Goal: Information Seeking & Learning: Learn about a topic

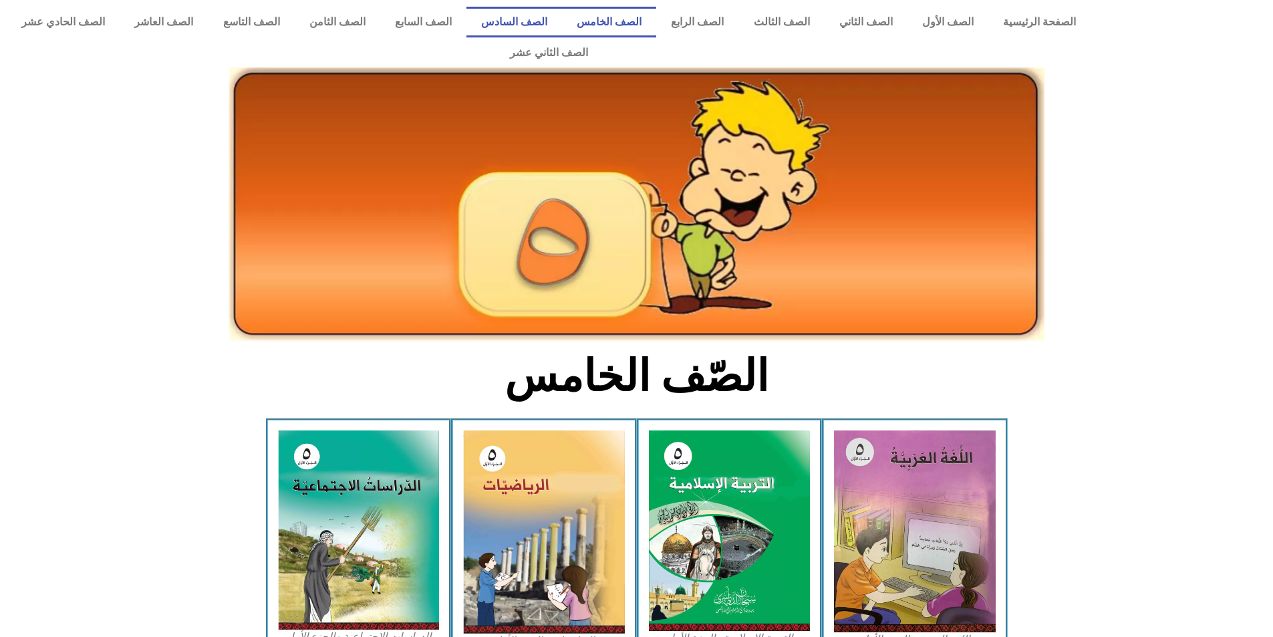
click at [551, 27] on link "الصف السادس" at bounding box center [514, 22] width 96 height 31
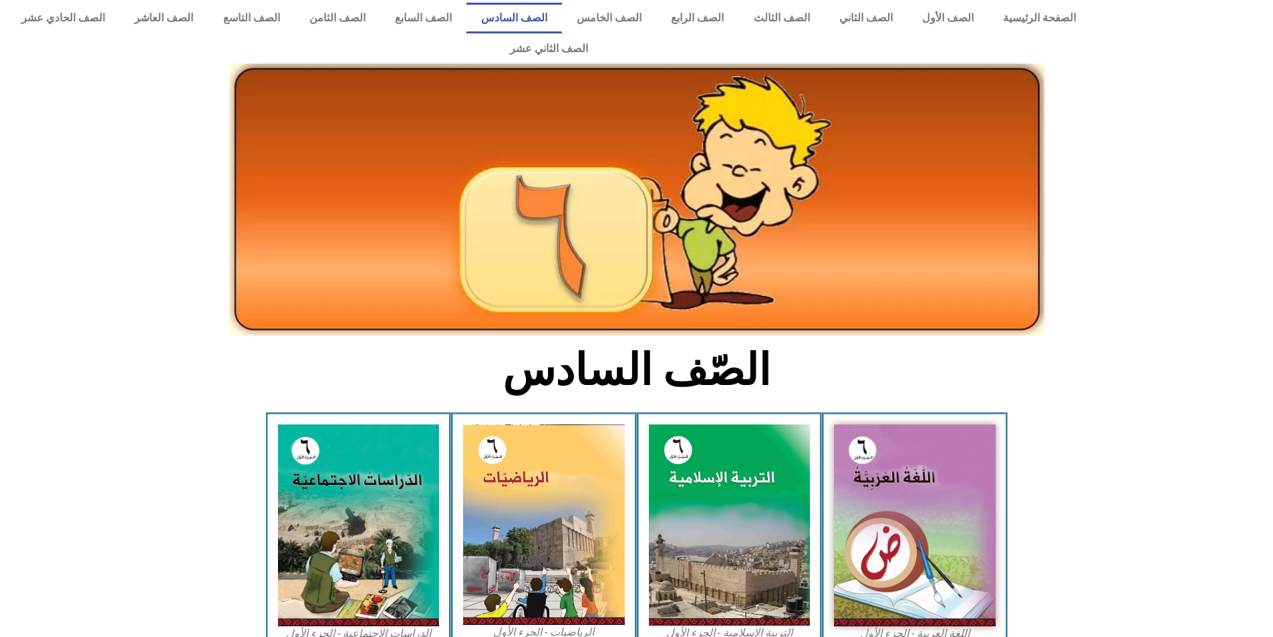
scroll to position [67, 0]
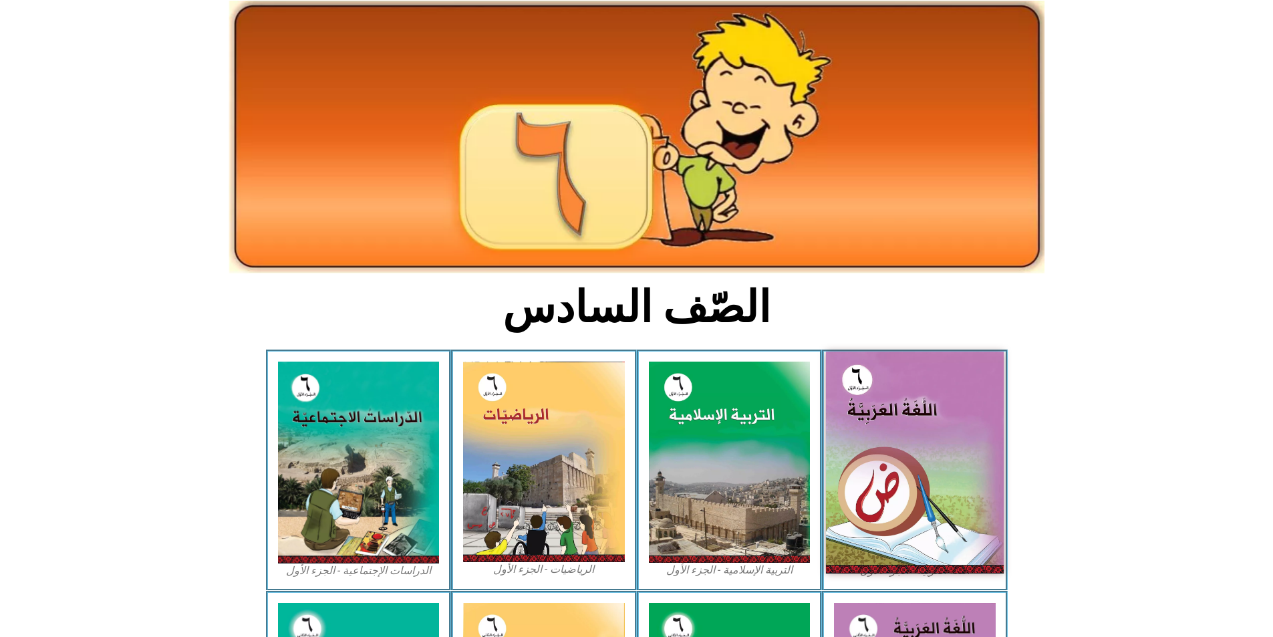
click at [917, 395] on img at bounding box center [915, 462] width 178 height 222
click at [974, 382] on img at bounding box center [915, 462] width 178 height 222
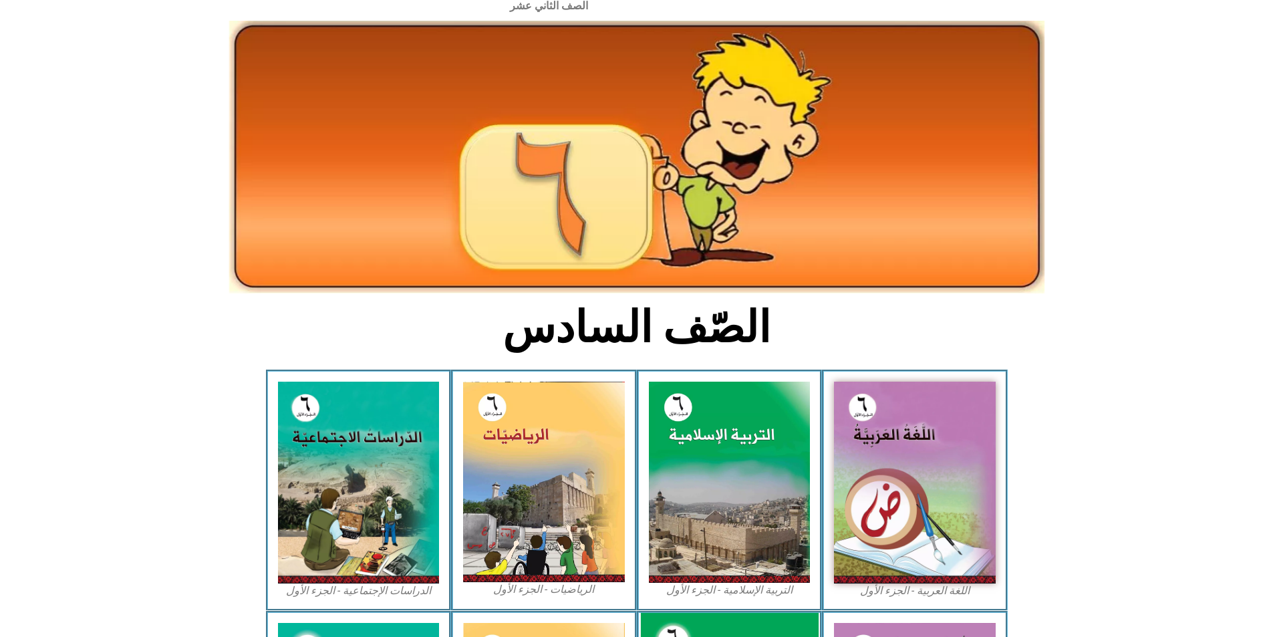
scroll to position [0, 0]
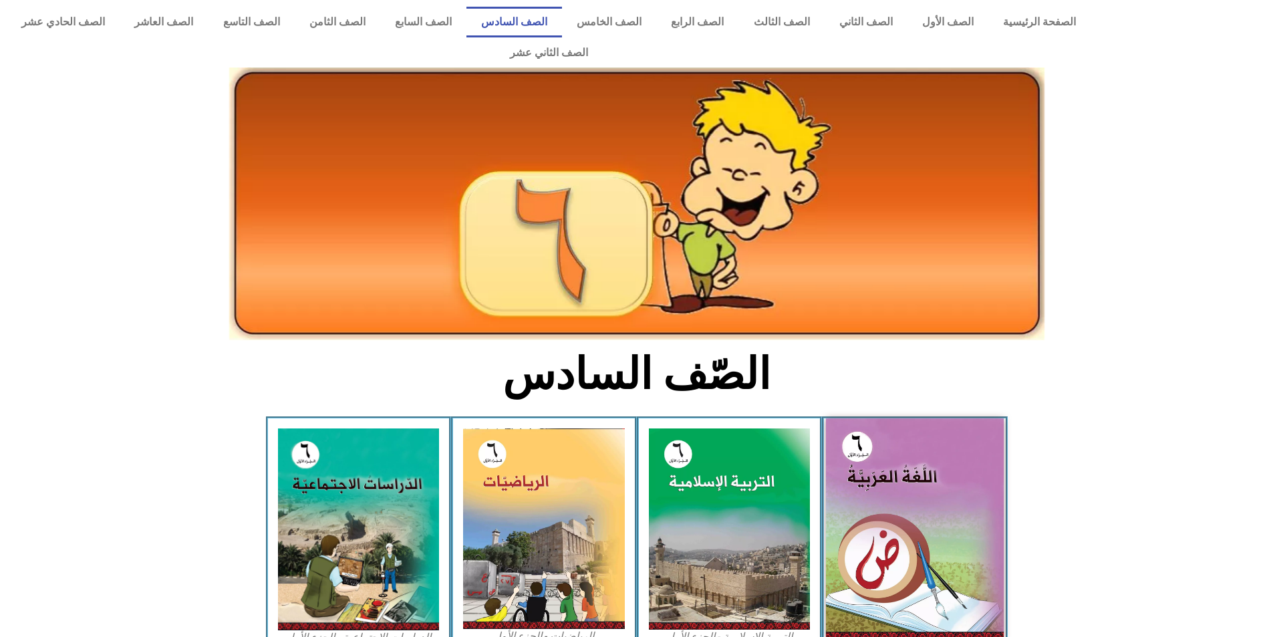
click at [935, 492] on img at bounding box center [915, 529] width 178 height 222
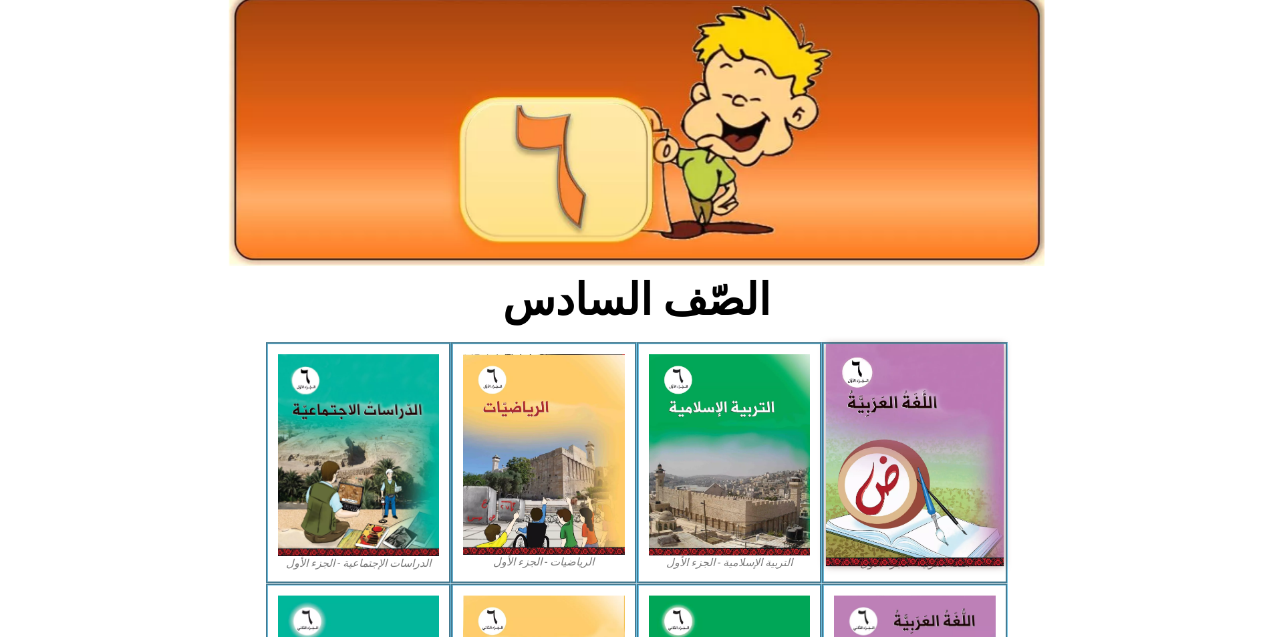
scroll to position [200, 0]
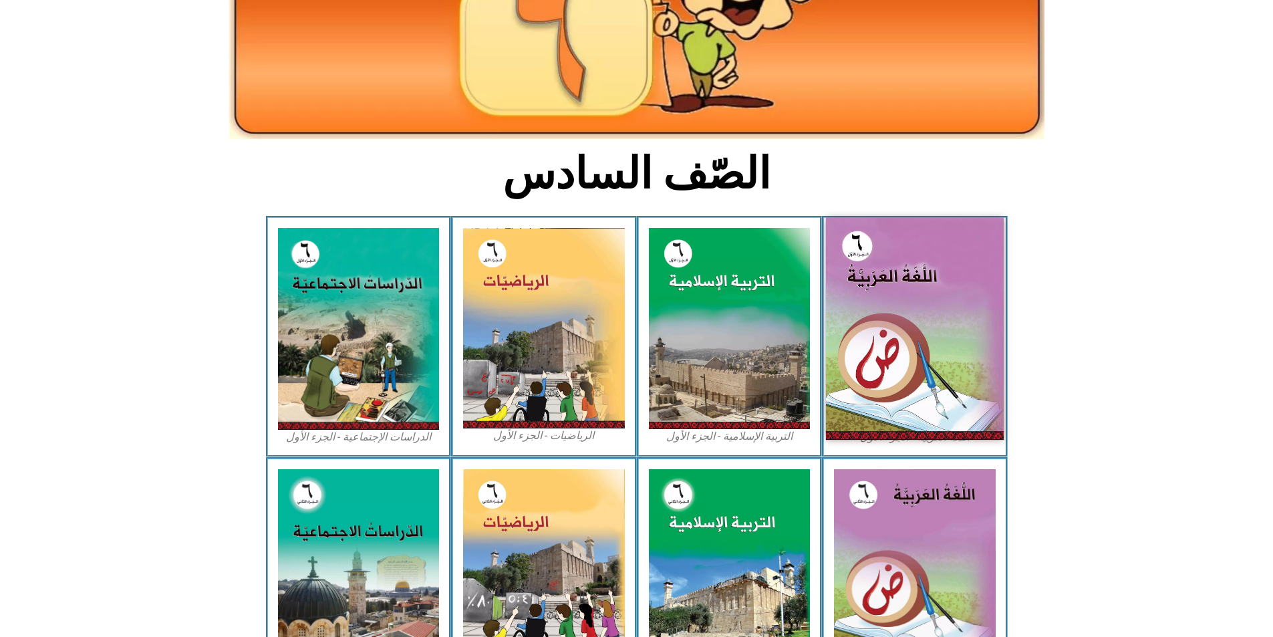
click at [886, 392] on img at bounding box center [915, 329] width 178 height 222
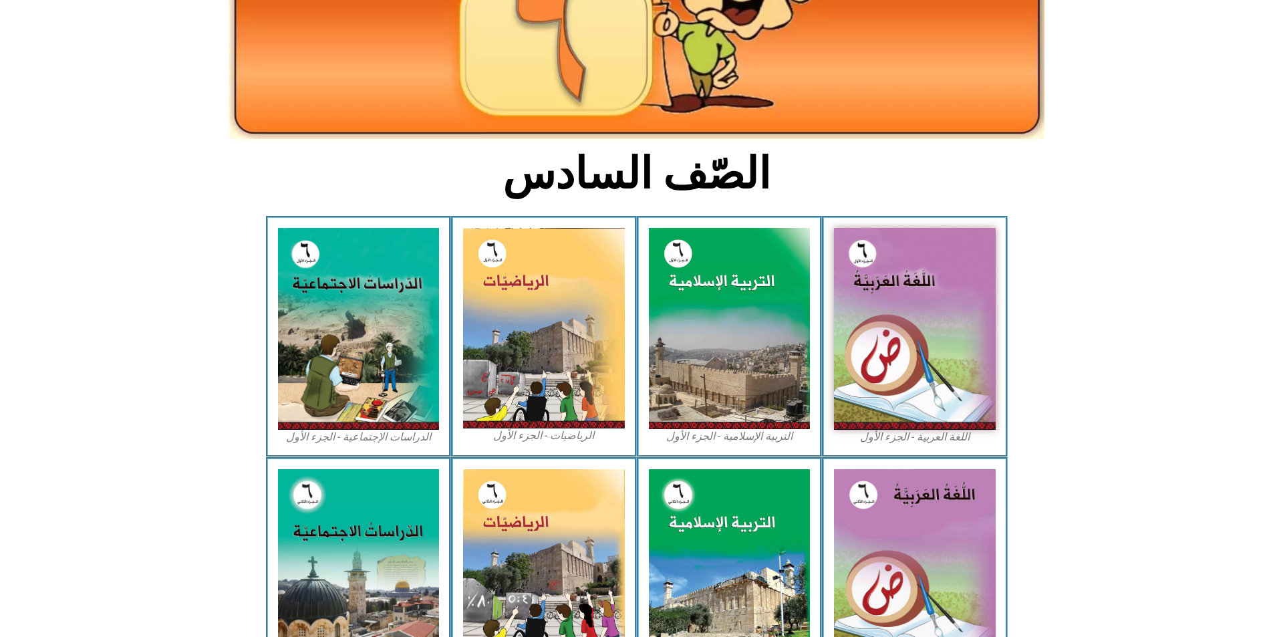
click at [891, 430] on figcaption "اللغة العربية - الجزء الأول​" at bounding box center [915, 437] width 162 height 15
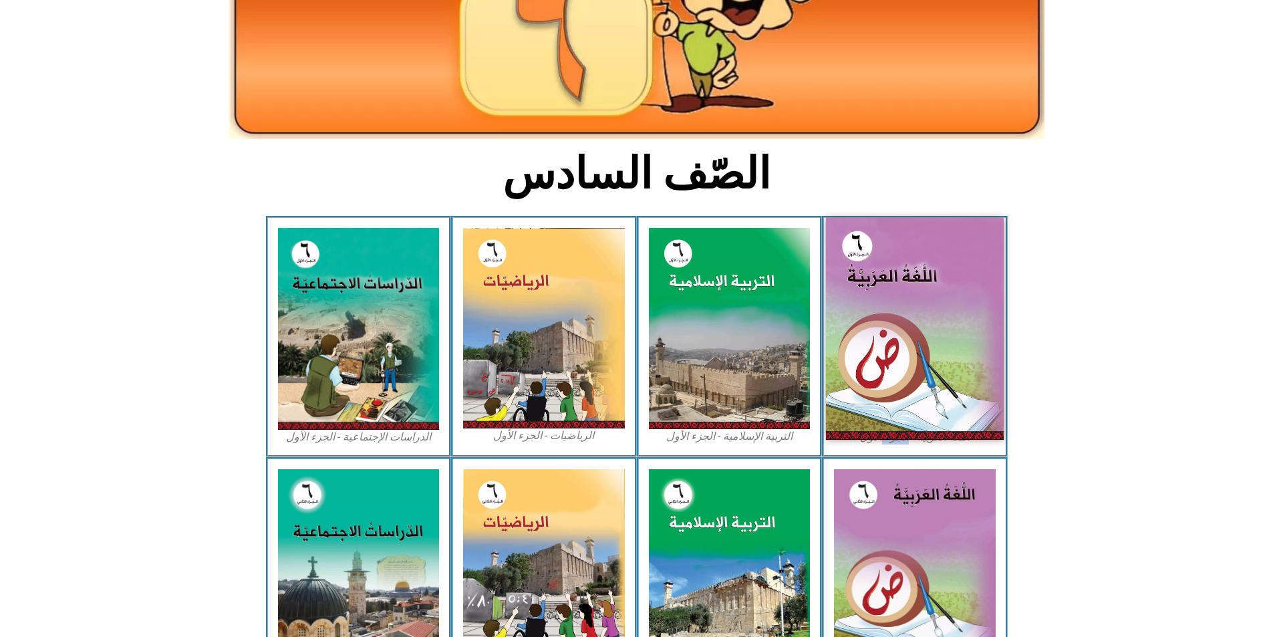
click at [933, 374] on img at bounding box center [915, 329] width 178 height 222
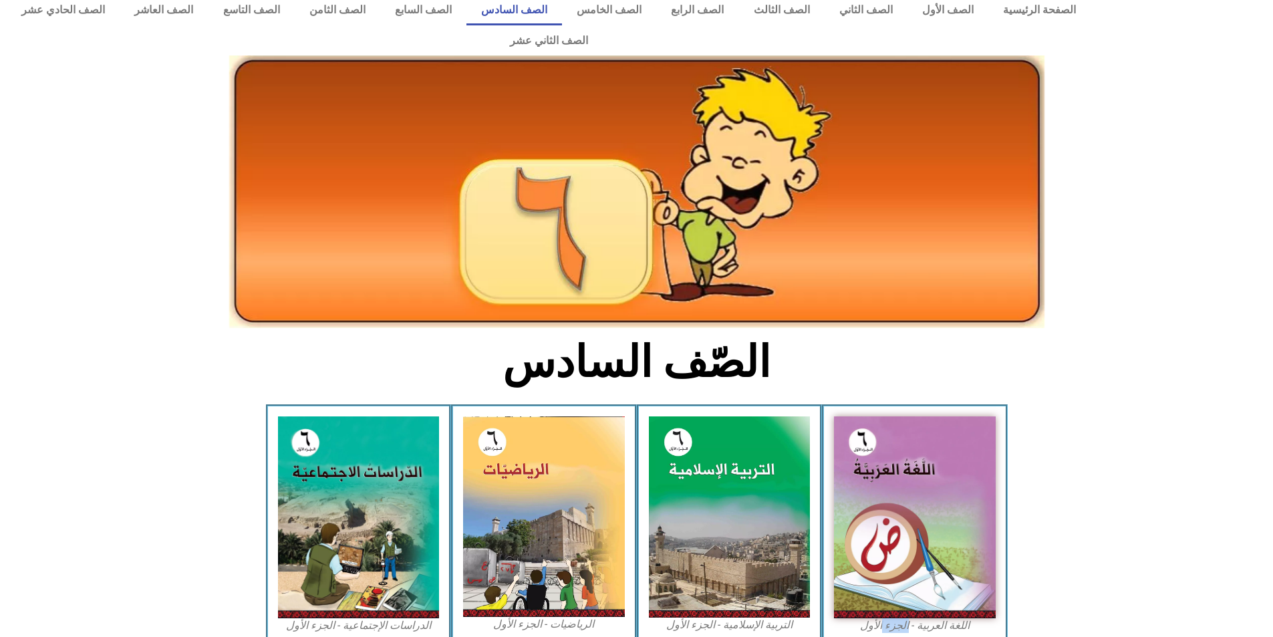
scroll to position [0, 0]
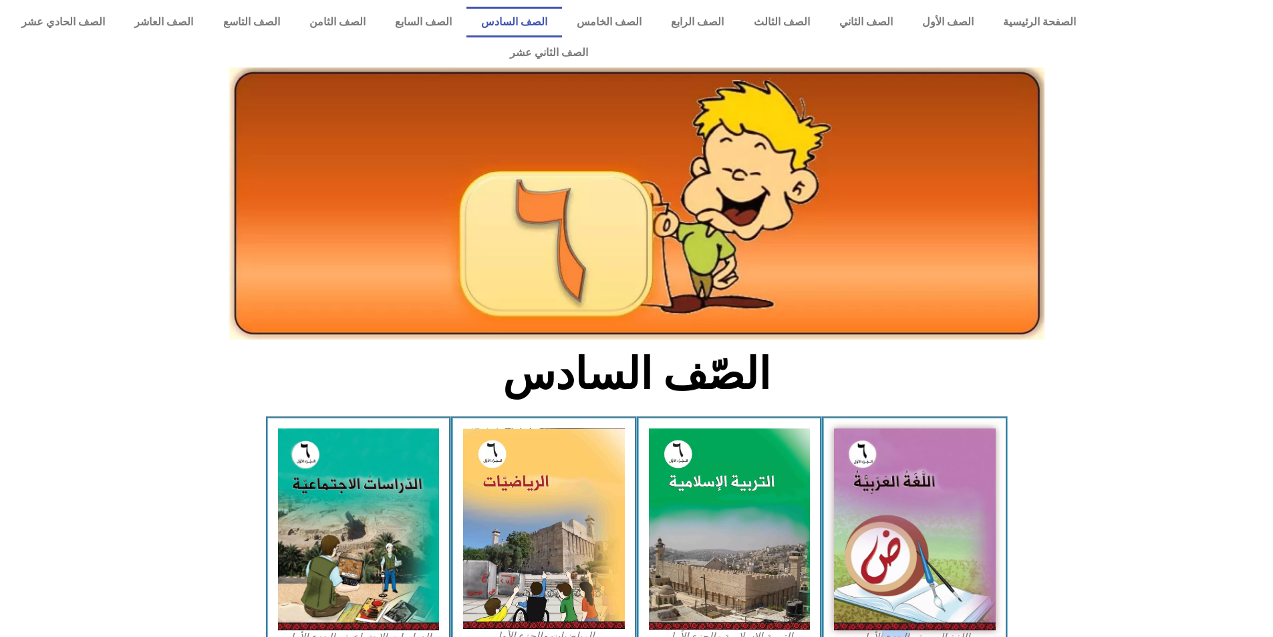
click at [368, 305] on img at bounding box center [636, 203] width 815 height 273
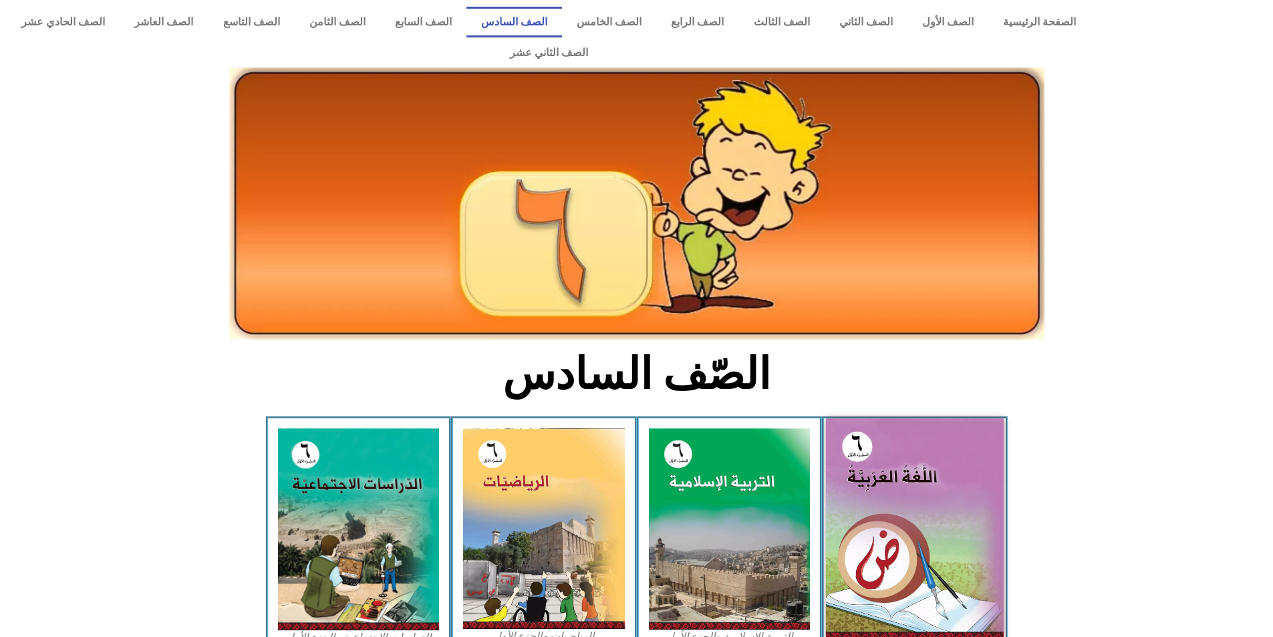
click at [929, 561] on img at bounding box center [915, 529] width 178 height 222
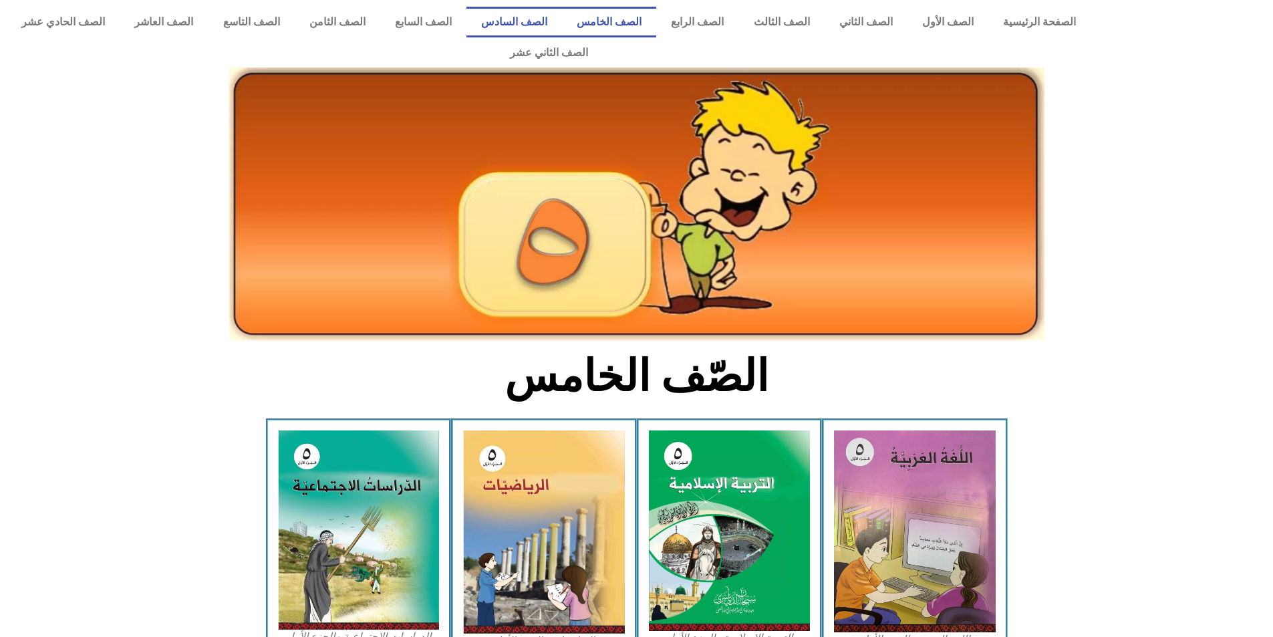
click at [562, 21] on link "الصف السادس" at bounding box center [514, 22] width 96 height 31
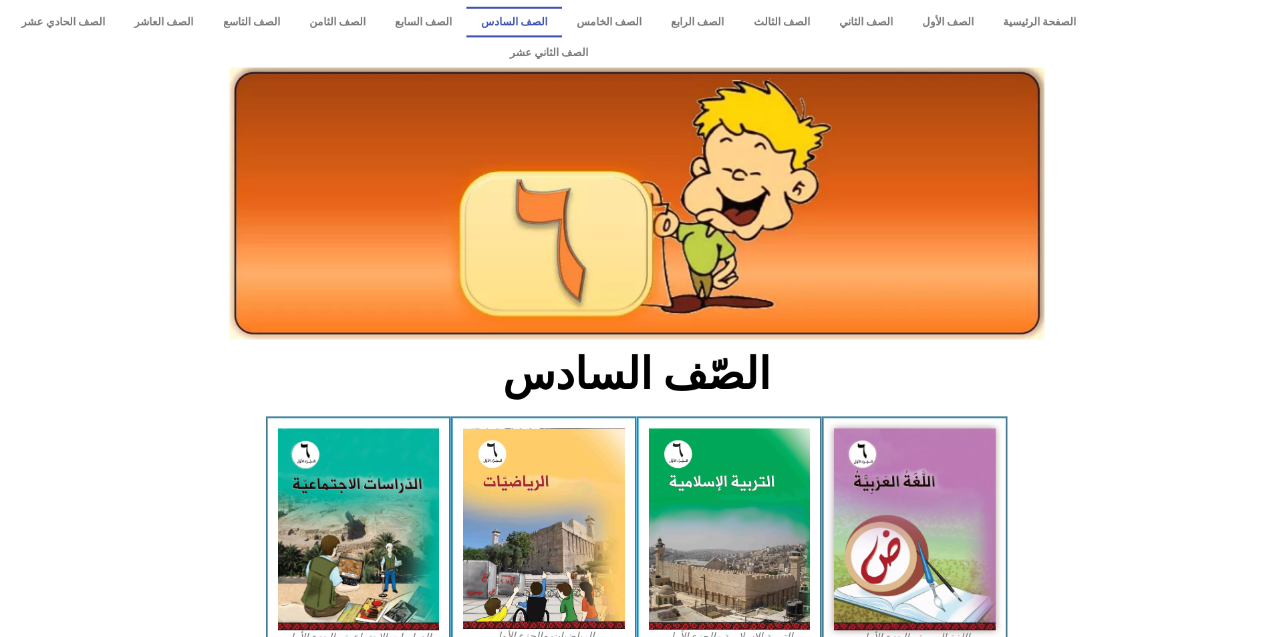
click at [955, 527] on img at bounding box center [915, 529] width 162 height 202
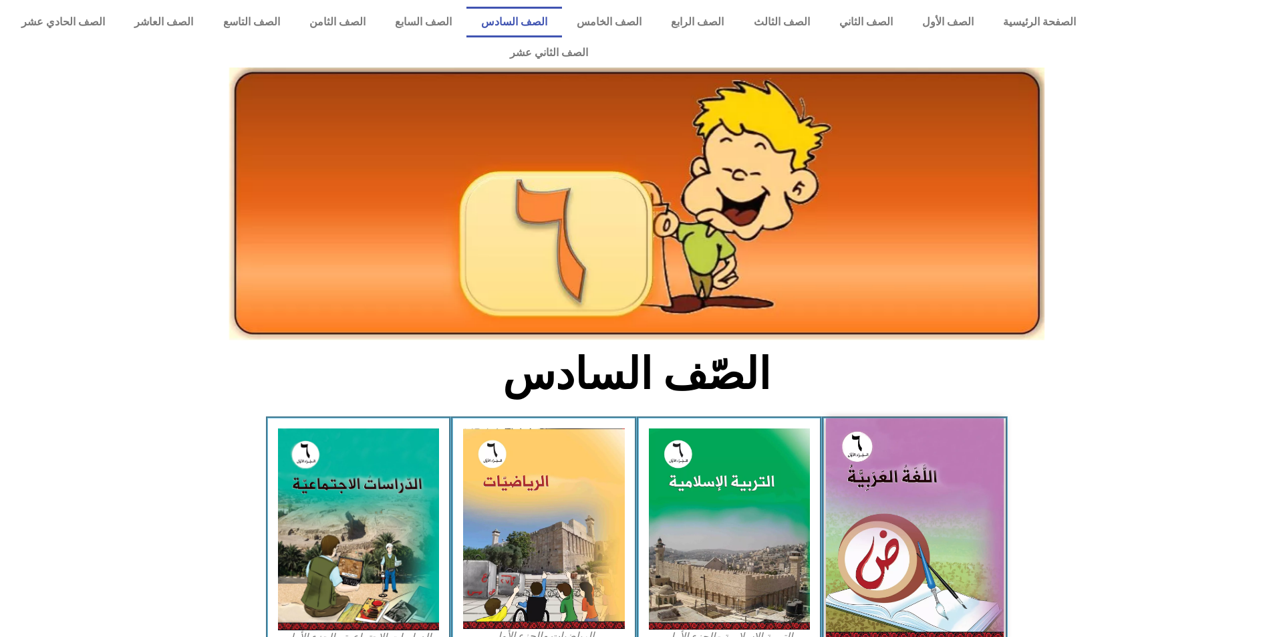
click at [984, 517] on img at bounding box center [915, 529] width 178 height 222
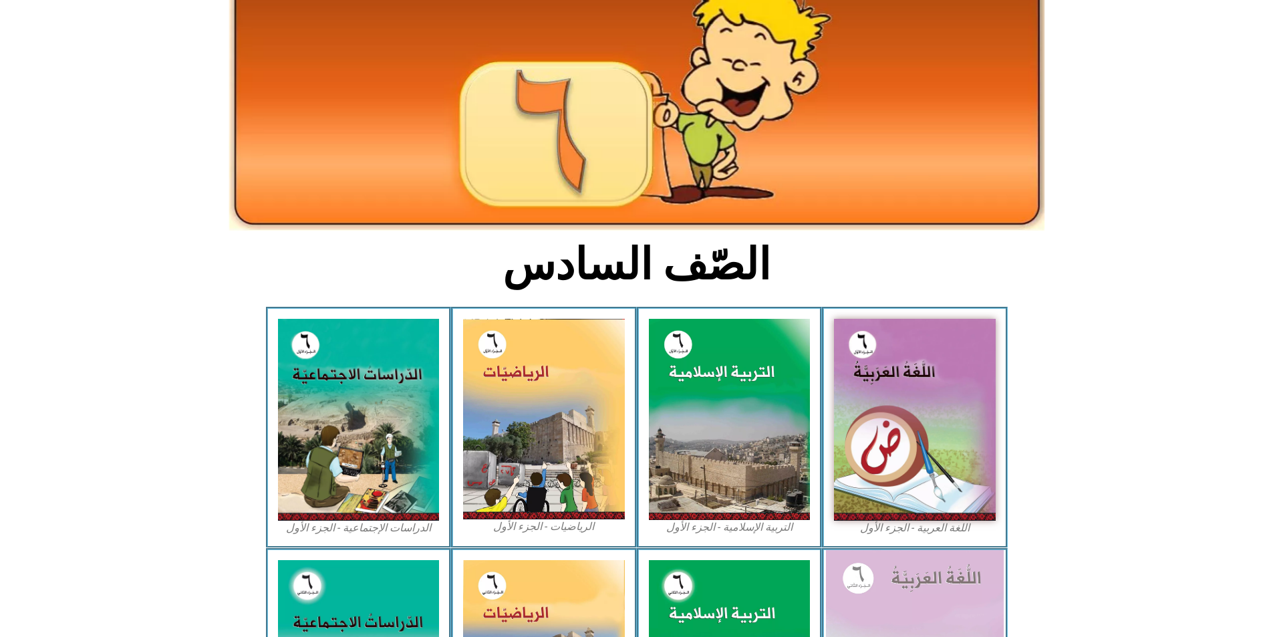
scroll to position [134, 0]
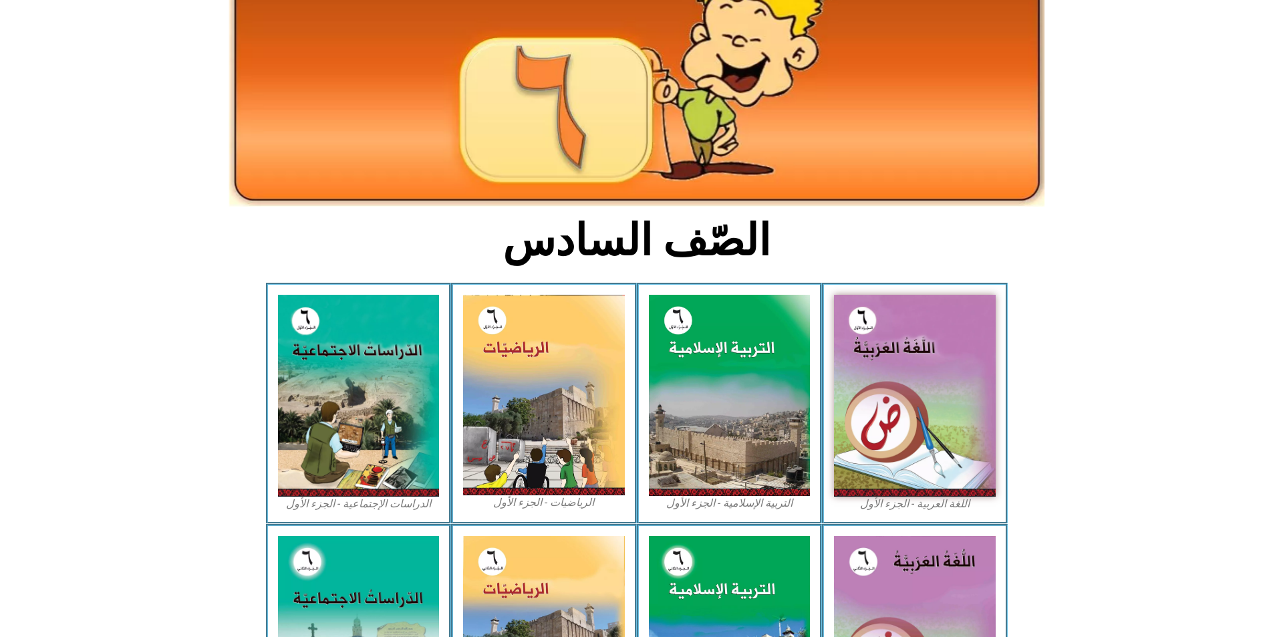
click at [1170, 305] on icon at bounding box center [636, 346] width 1274 height 128
click at [1258, 213] on section "الصّف السادس" at bounding box center [636, 247] width 1273 height 69
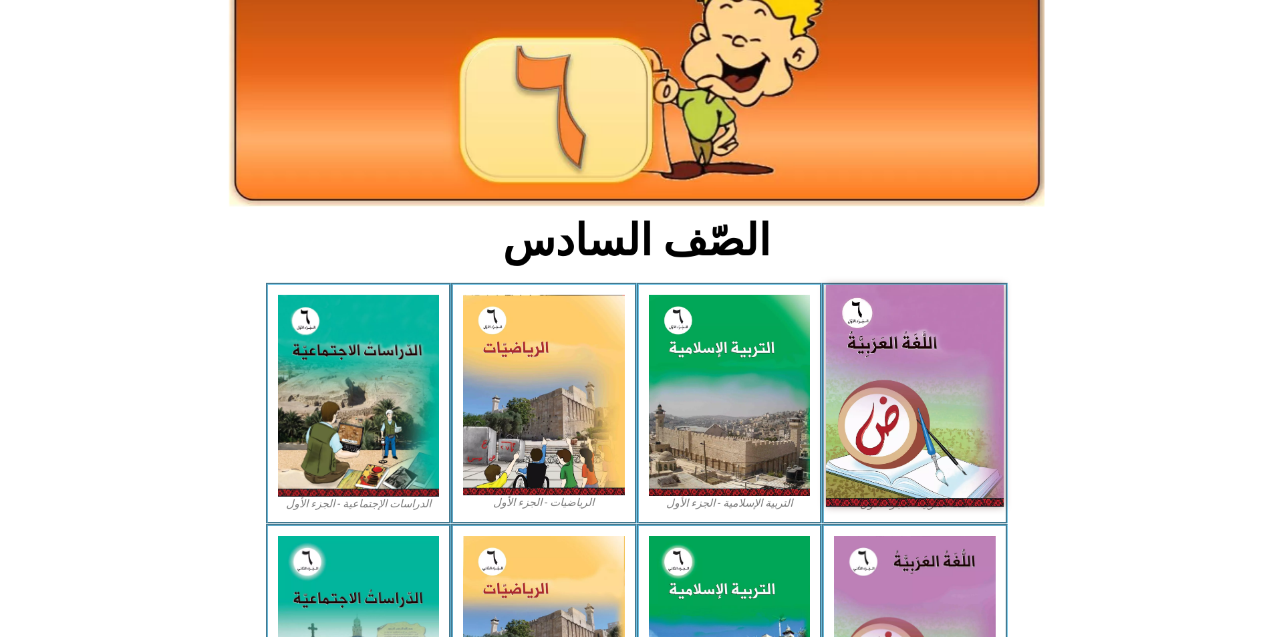
click at [933, 406] on img at bounding box center [915, 396] width 178 height 222
click at [941, 419] on img at bounding box center [915, 396] width 178 height 222
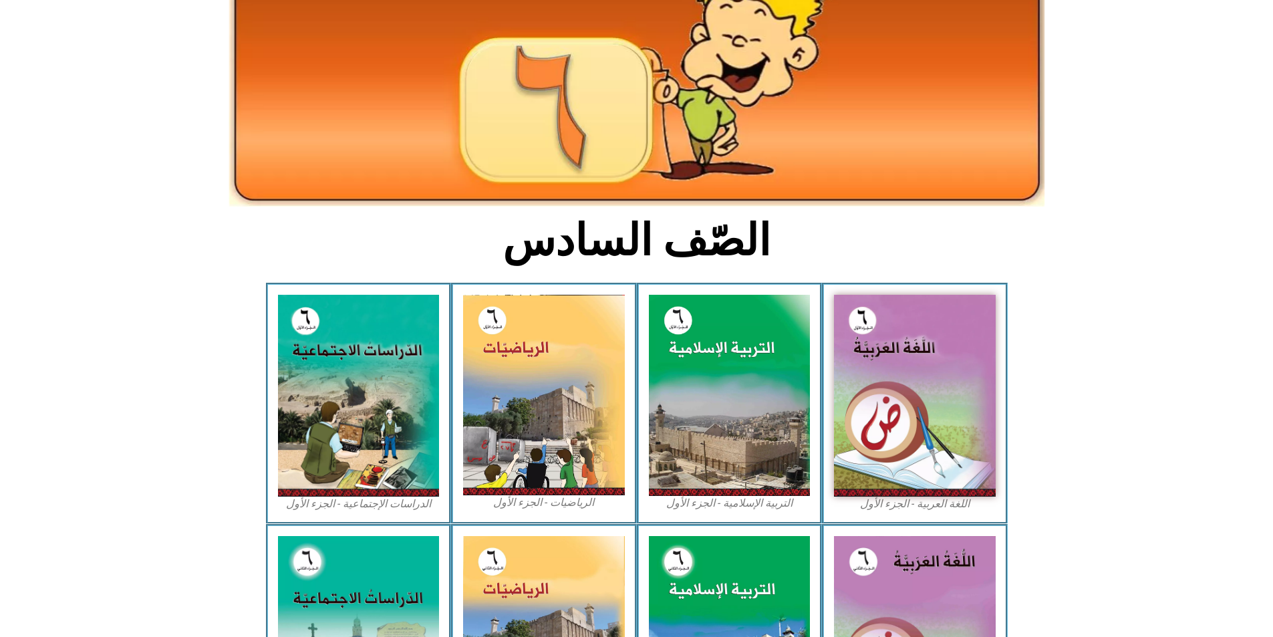
click at [934, 496] on figcaption "اللغة العربية - الجزء الأول​" at bounding box center [915, 503] width 162 height 15
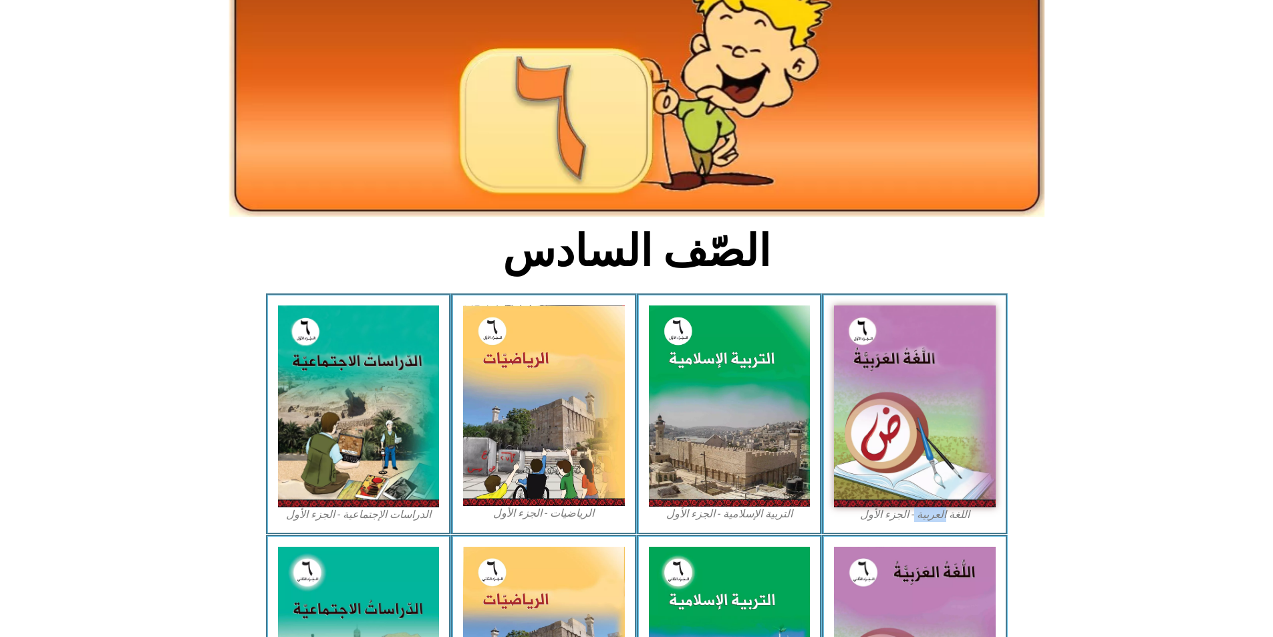
scroll to position [0, 0]
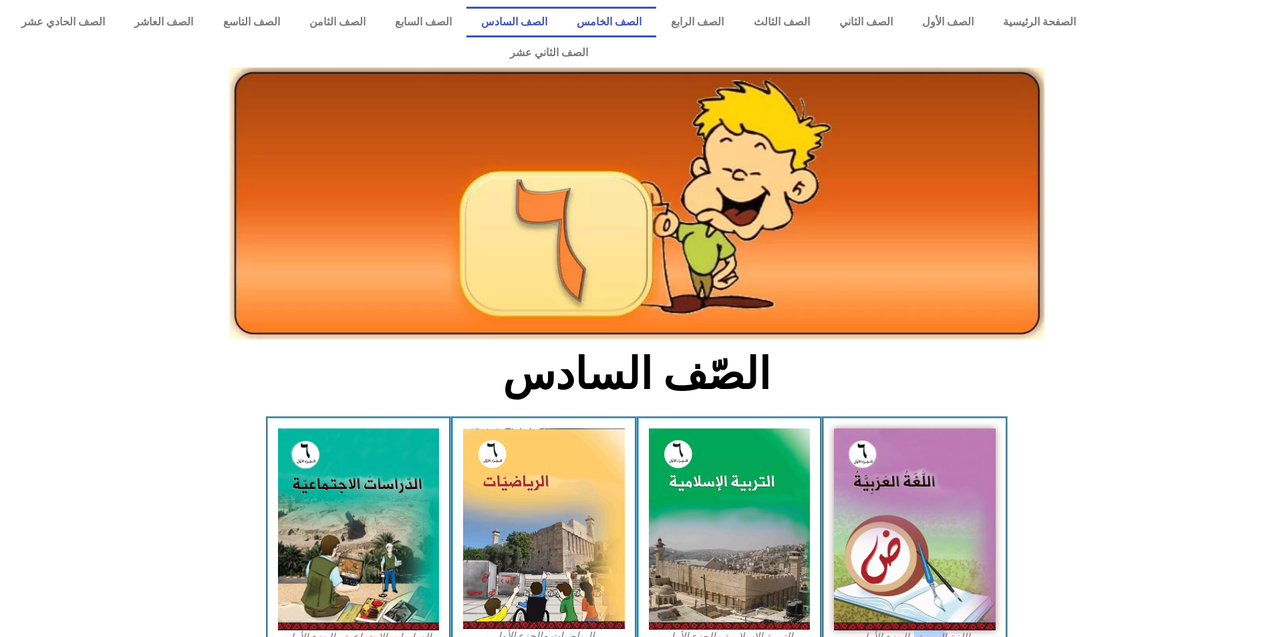
click at [641, 17] on link "الصف الخامس" at bounding box center [609, 22] width 94 height 31
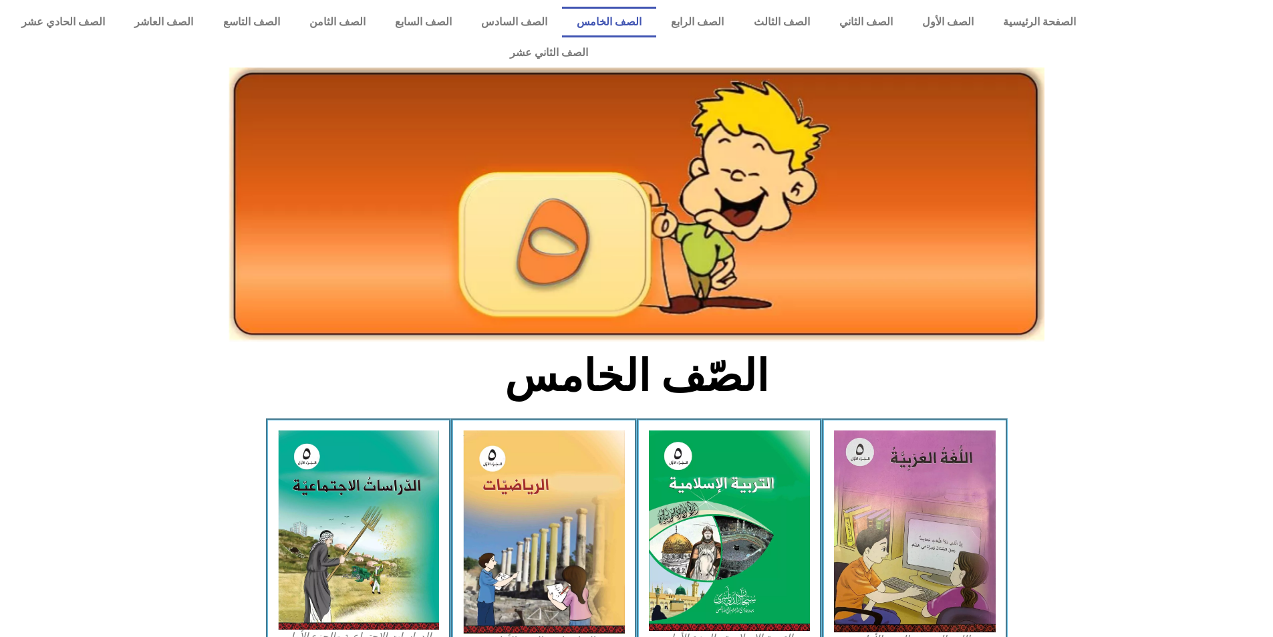
click at [921, 474] on img at bounding box center [915, 531] width 162 height 202
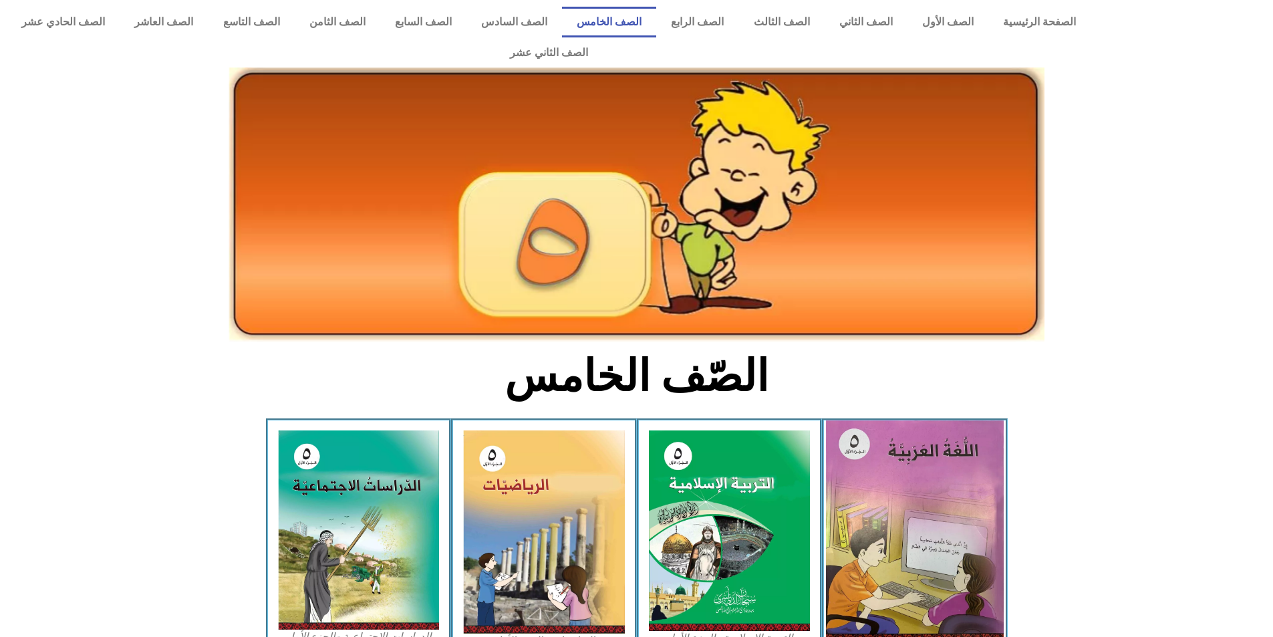
click at [919, 452] on img at bounding box center [915, 531] width 178 height 222
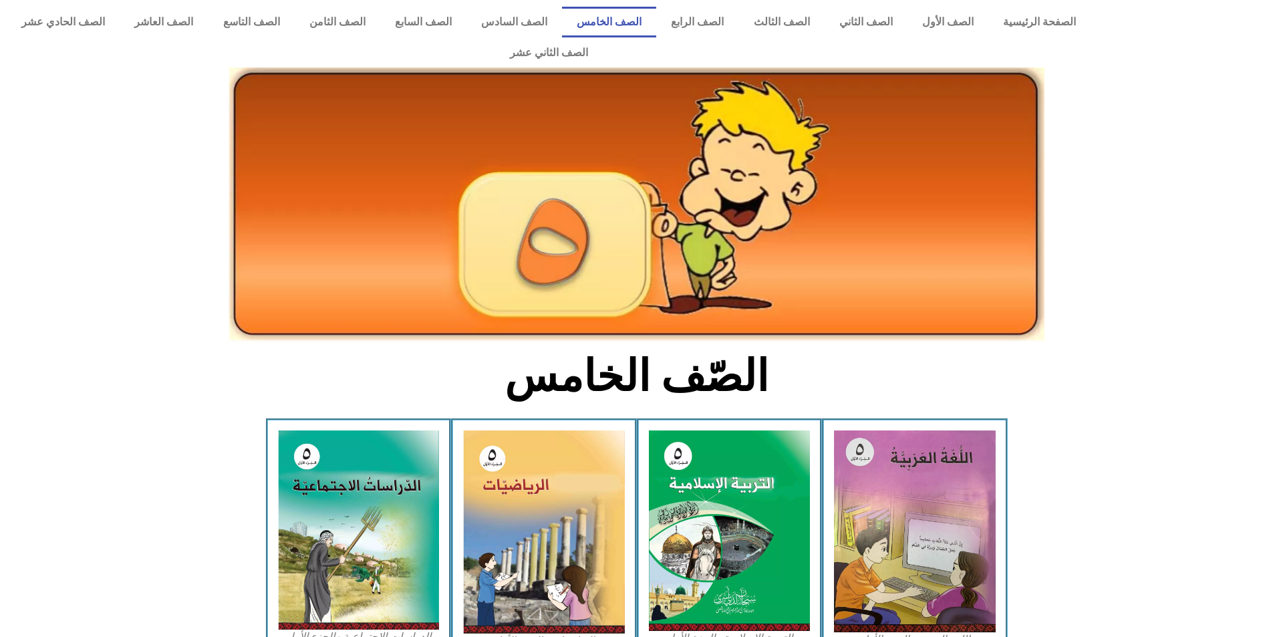
click at [1211, 383] on section "الصّف الخامس" at bounding box center [636, 383] width 1273 height 69
click at [637, 288] on img at bounding box center [636, 204] width 815 height 275
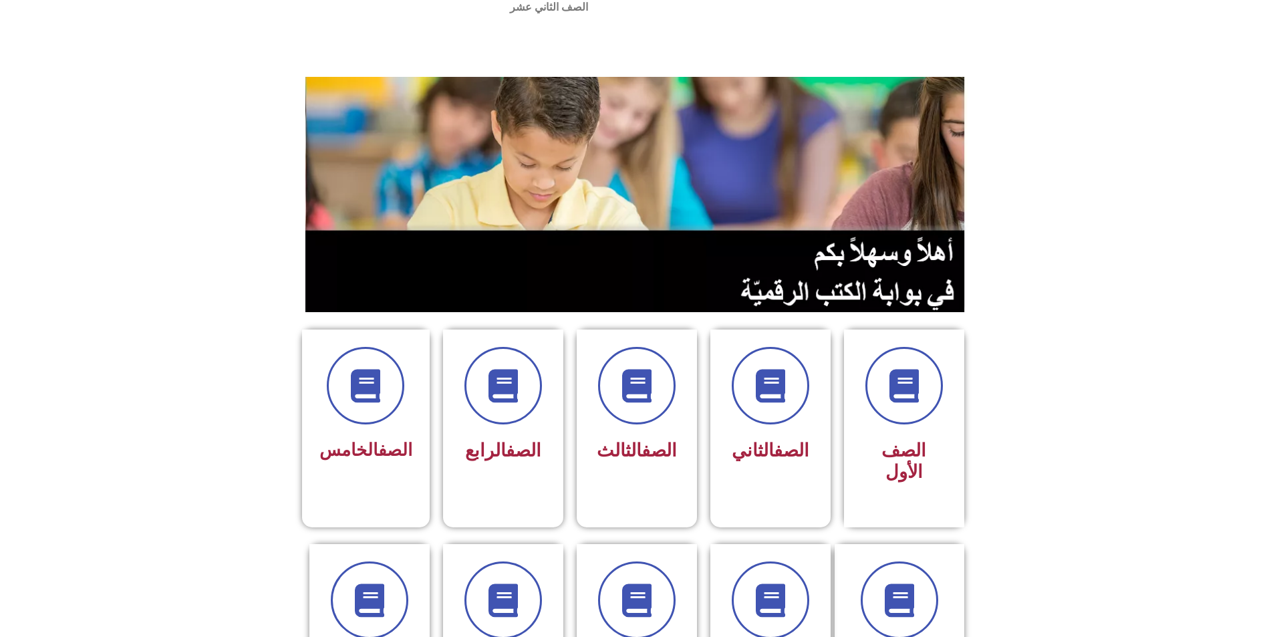
scroll to position [67, 0]
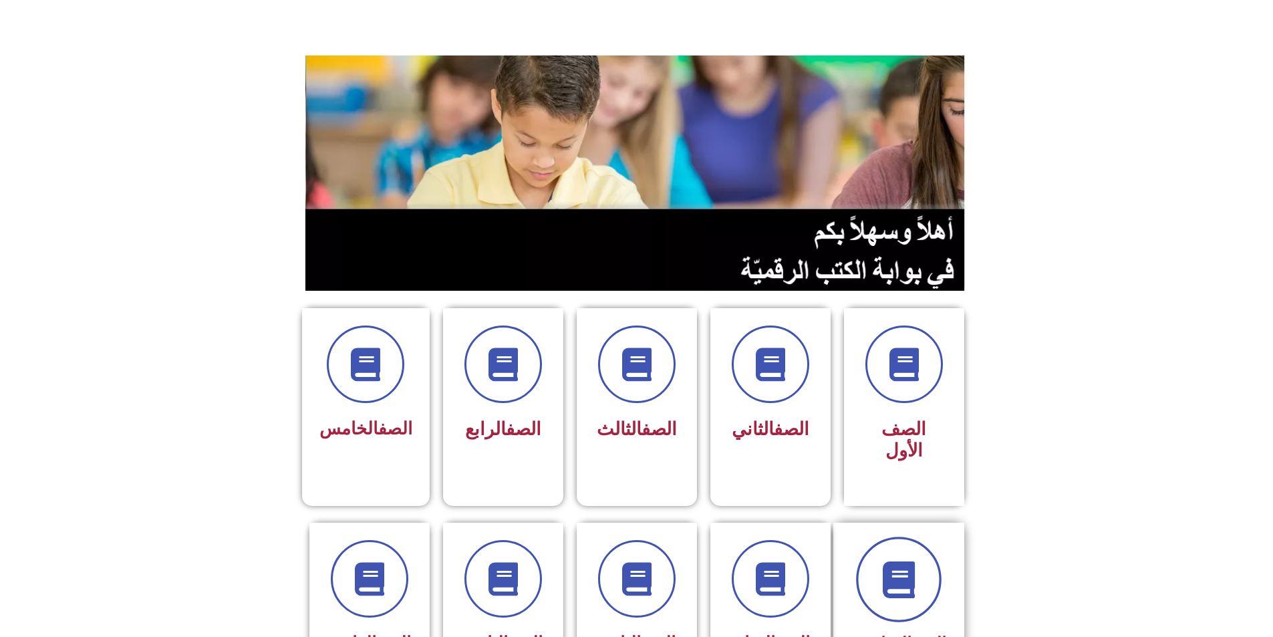
click at [886, 561] on icon at bounding box center [898, 579] width 37 height 37
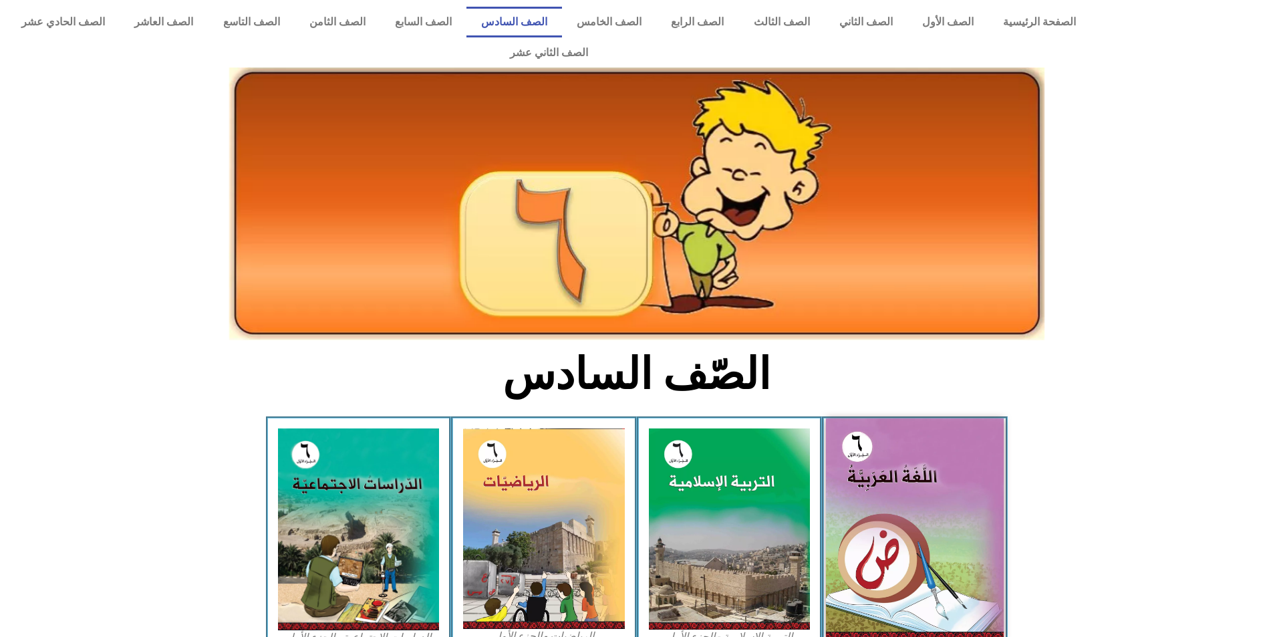
click at [913, 510] on img at bounding box center [915, 529] width 178 height 222
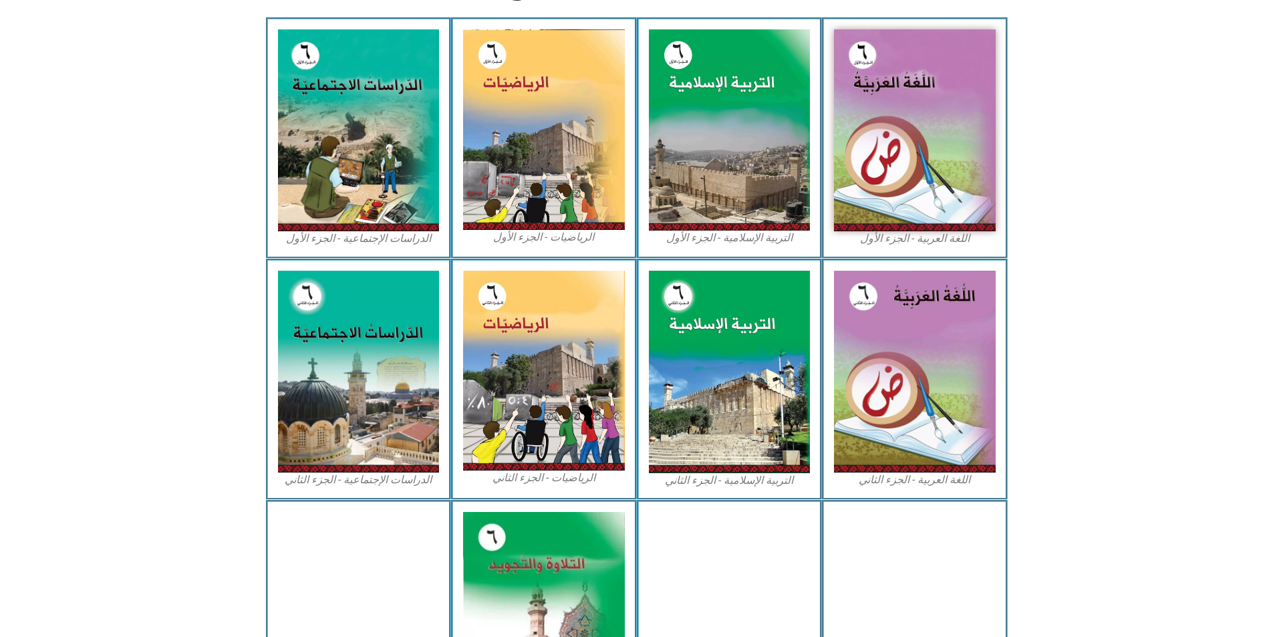
scroll to position [401, 0]
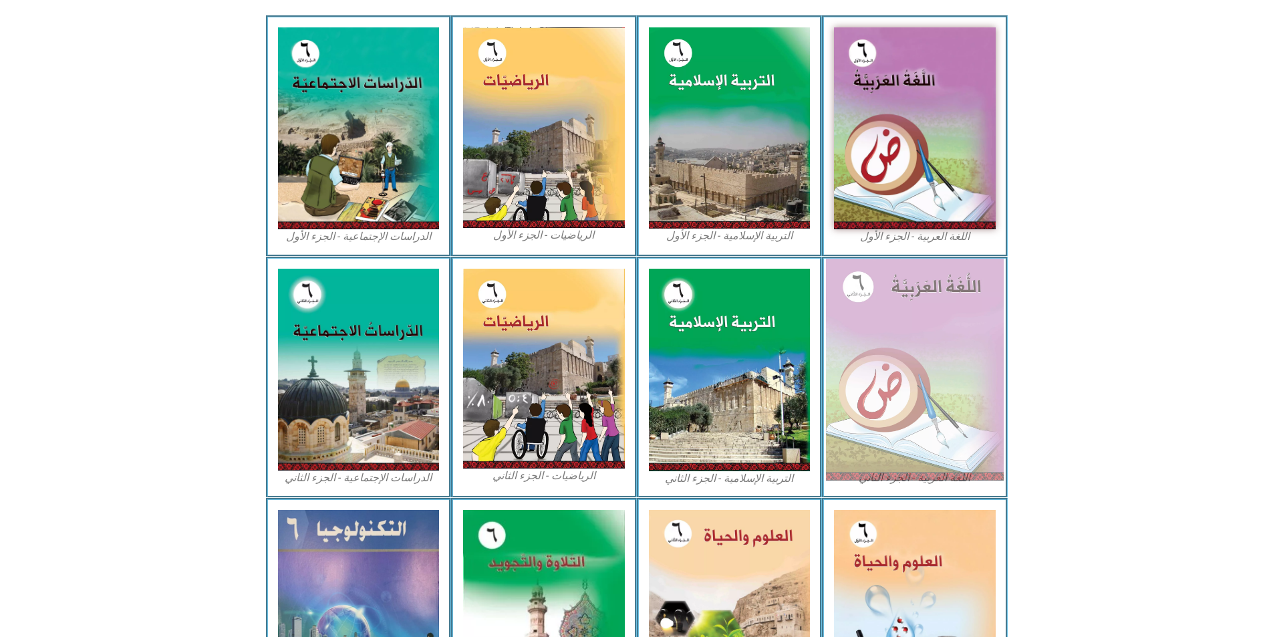
click at [976, 271] on img at bounding box center [915, 370] width 178 height 222
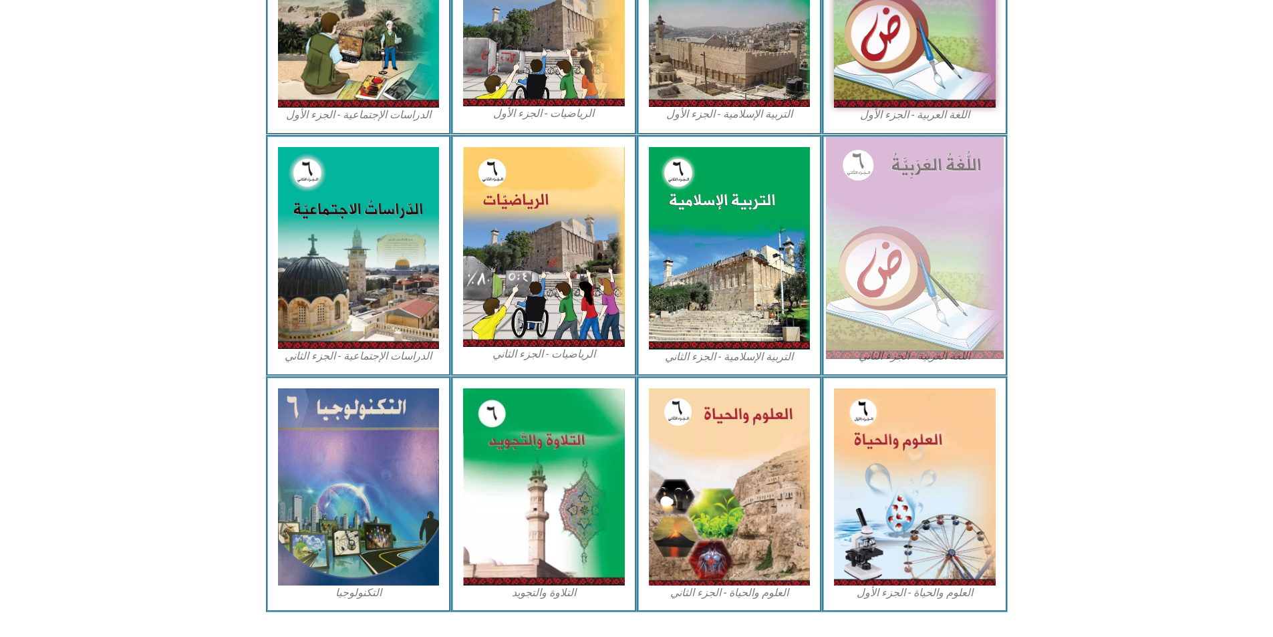
scroll to position [524, 0]
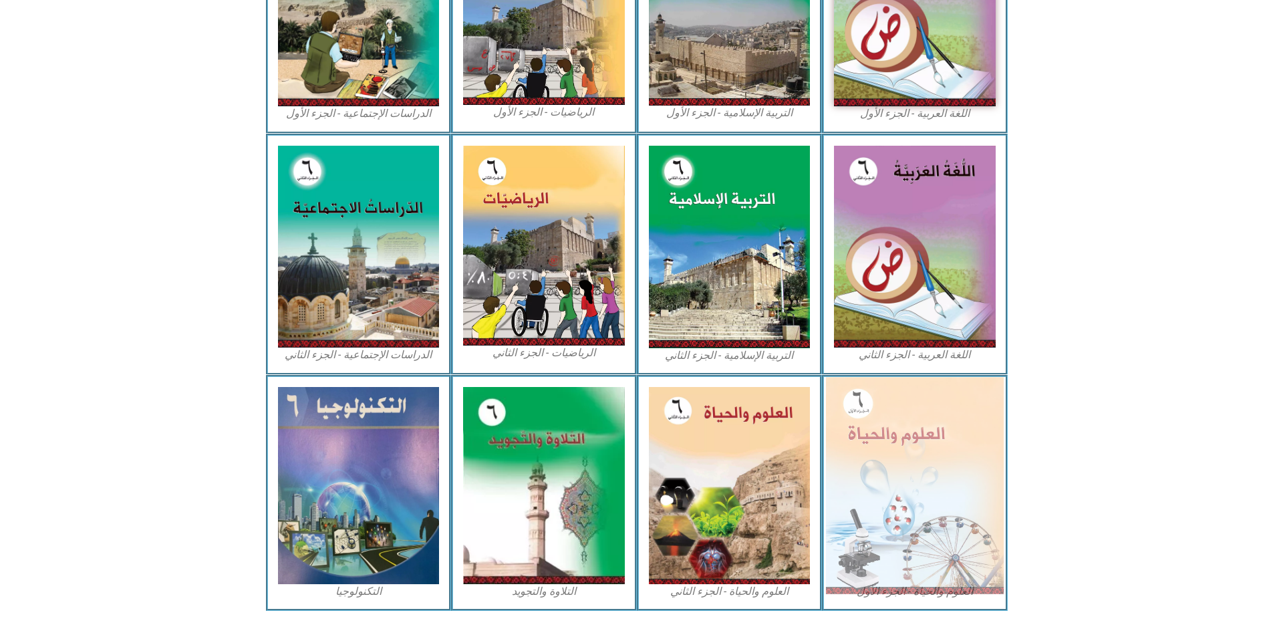
click at [895, 439] on img at bounding box center [915, 485] width 178 height 216
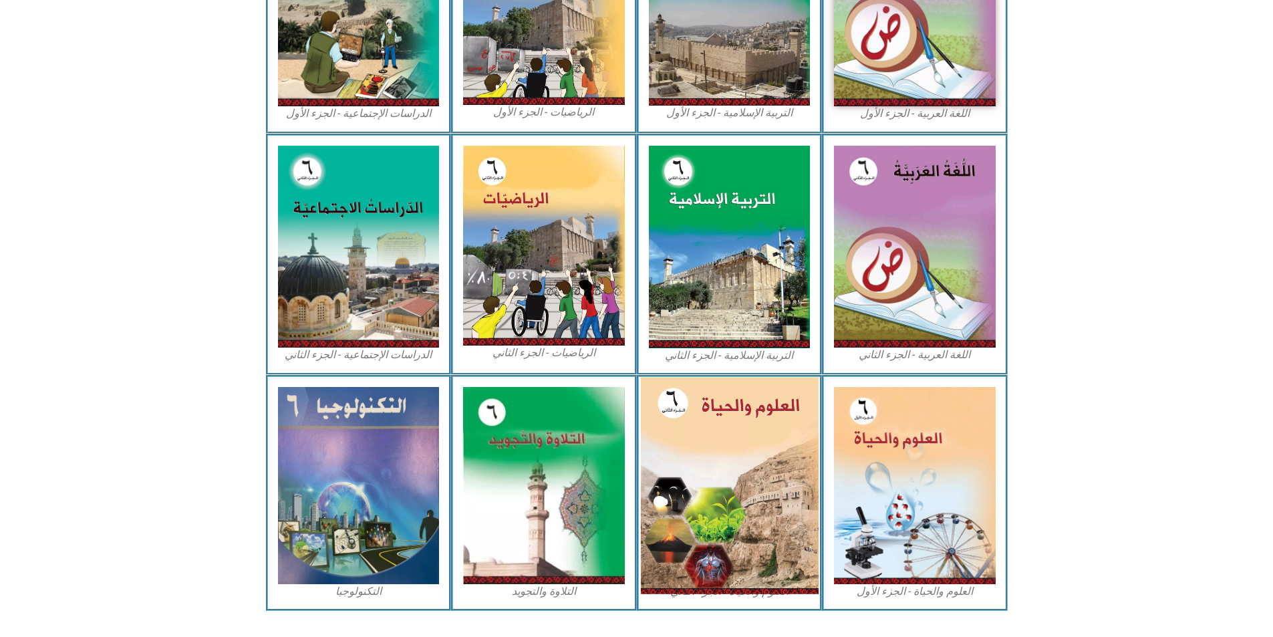
click at [764, 454] on img at bounding box center [729, 485] width 178 height 216
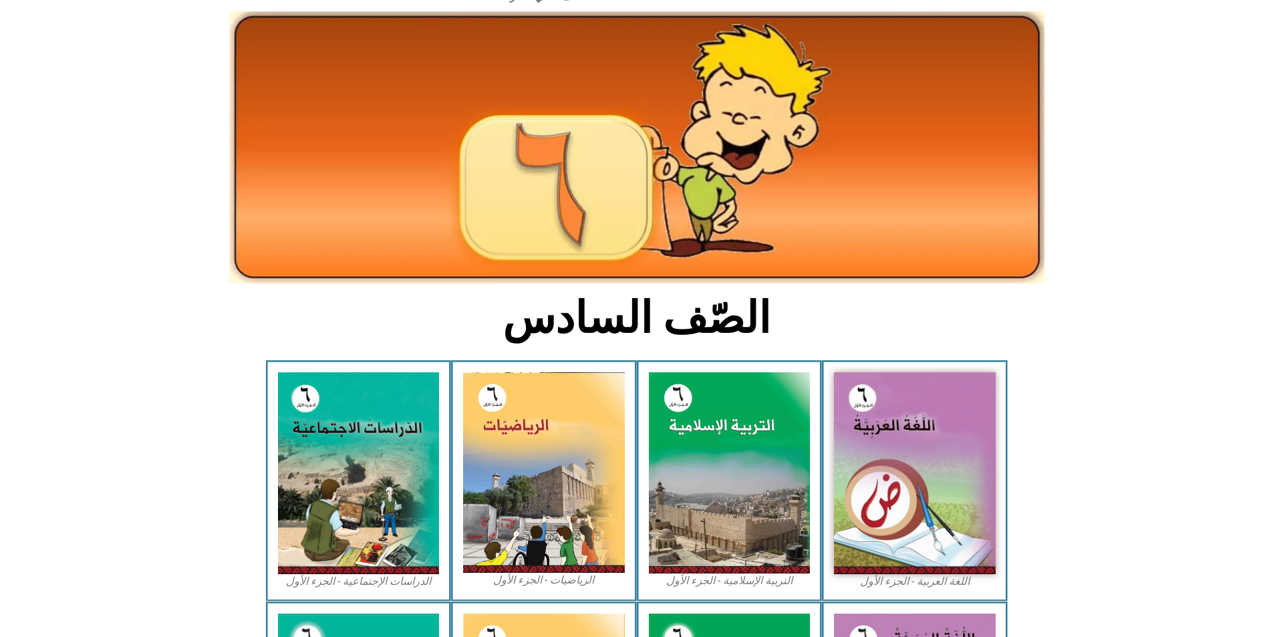
scroll to position [0, 0]
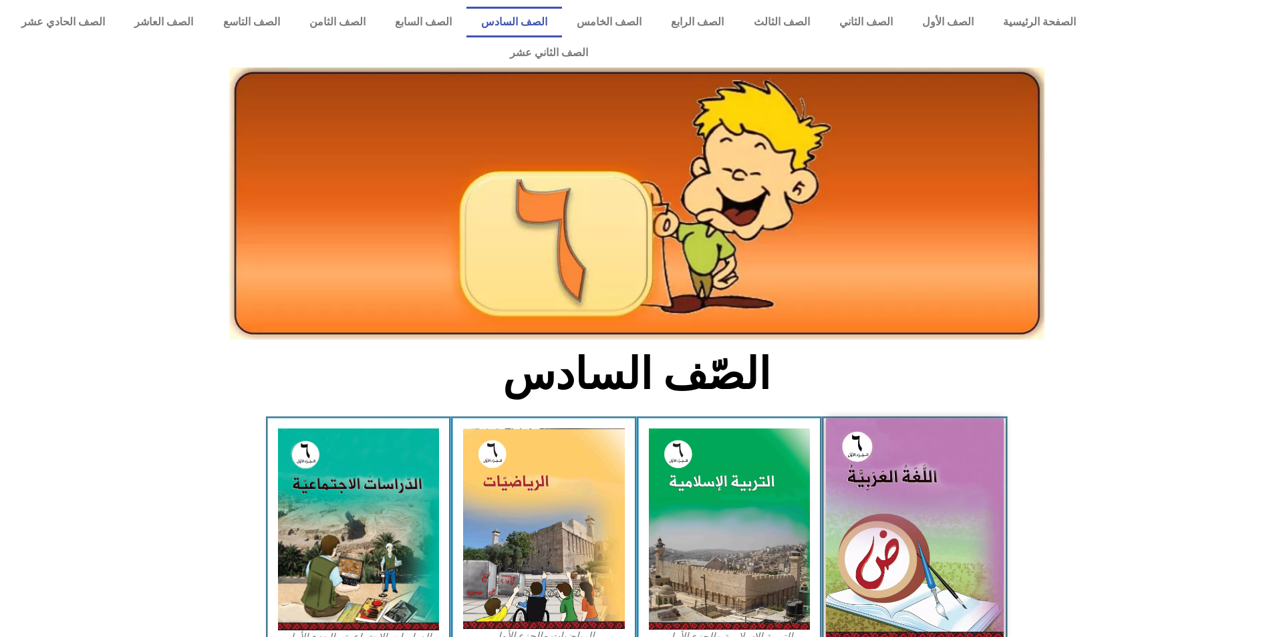
click at [893, 418] on img at bounding box center [915, 529] width 178 height 222
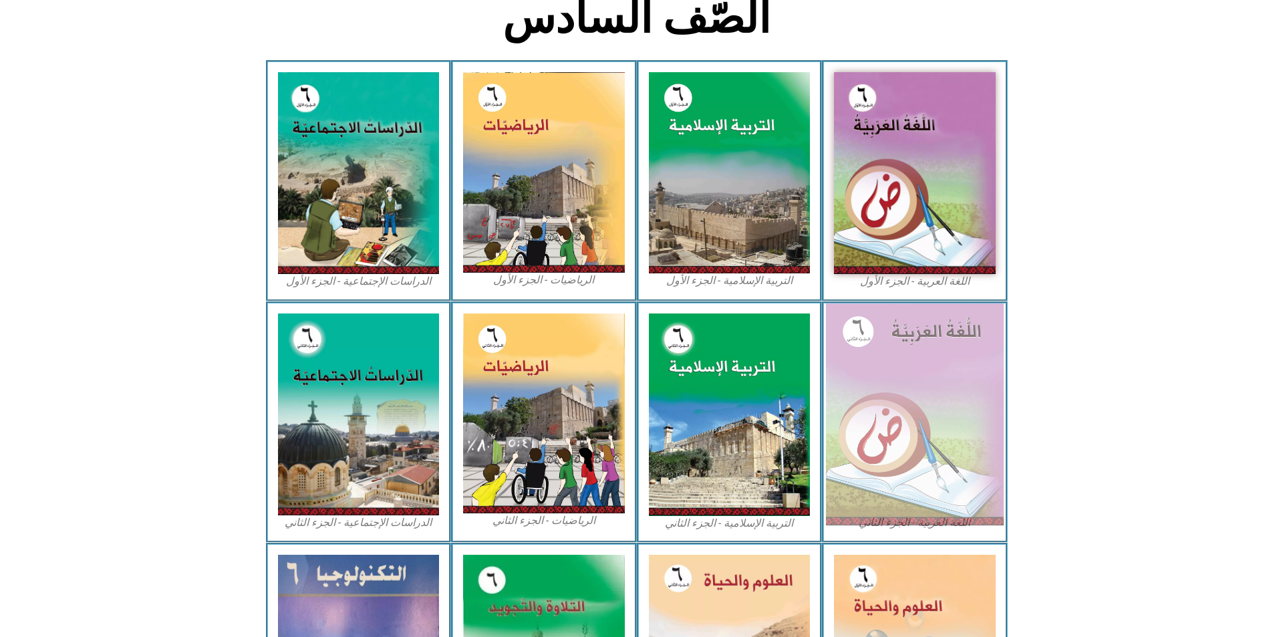
scroll to position [468, 0]
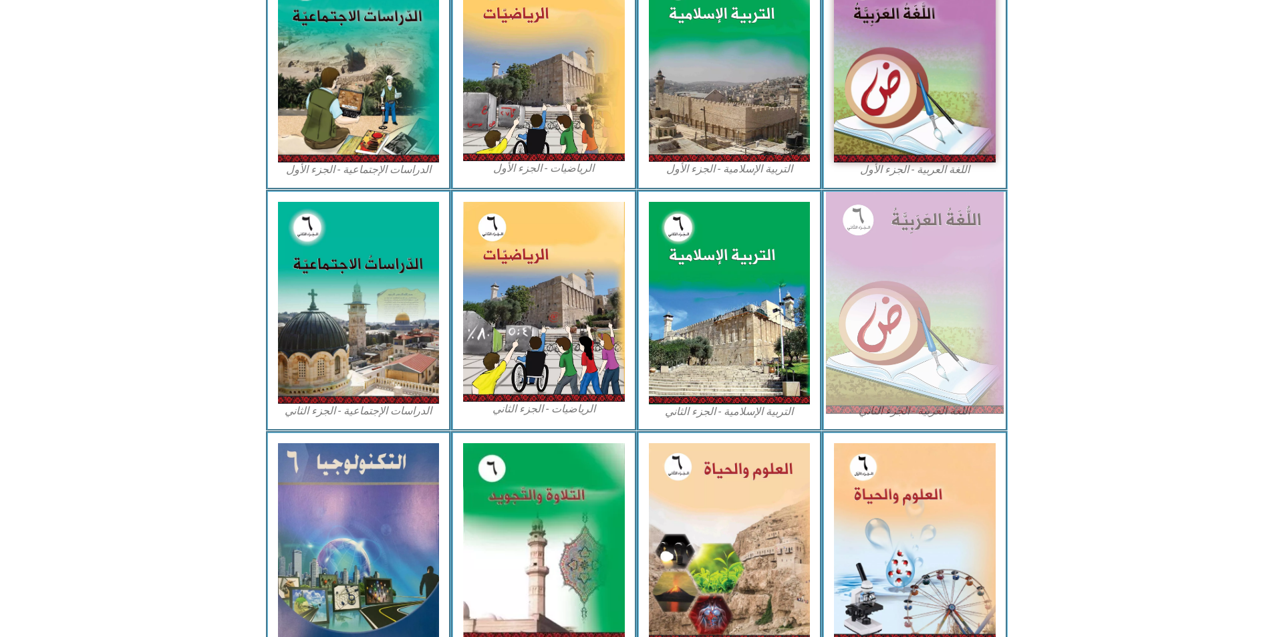
drag, startPoint x: 943, startPoint y: 112, endPoint x: 888, endPoint y: 178, distance: 85.4
click at [888, 192] on img at bounding box center [915, 303] width 178 height 222
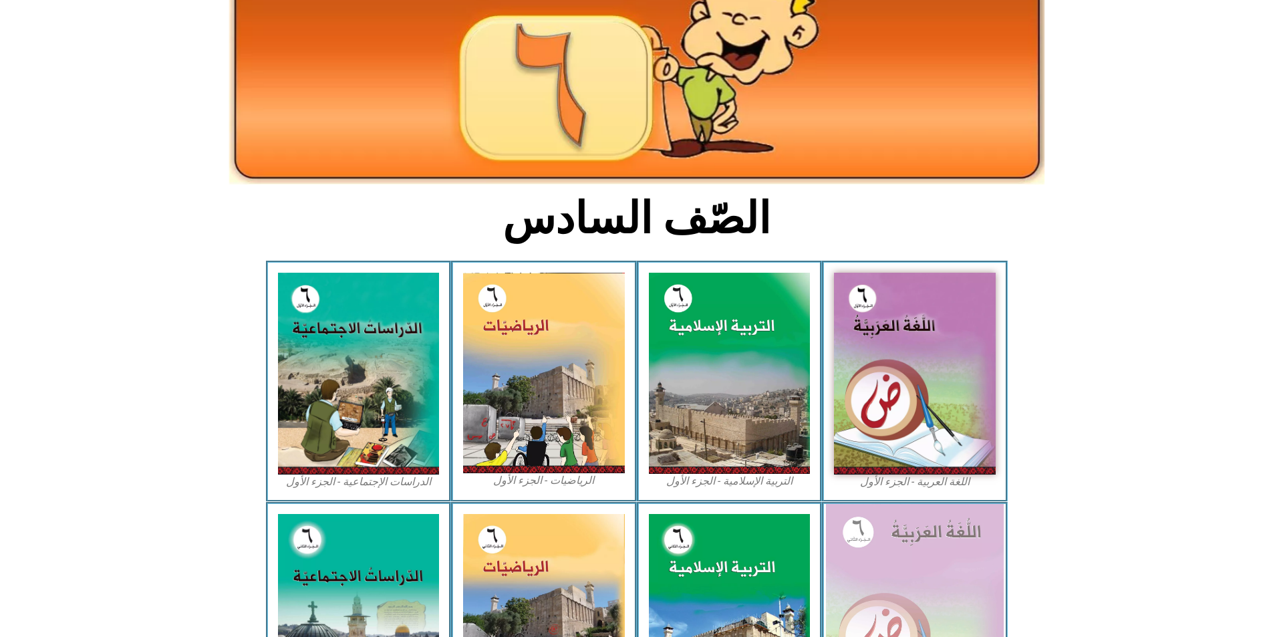
scroll to position [0, 0]
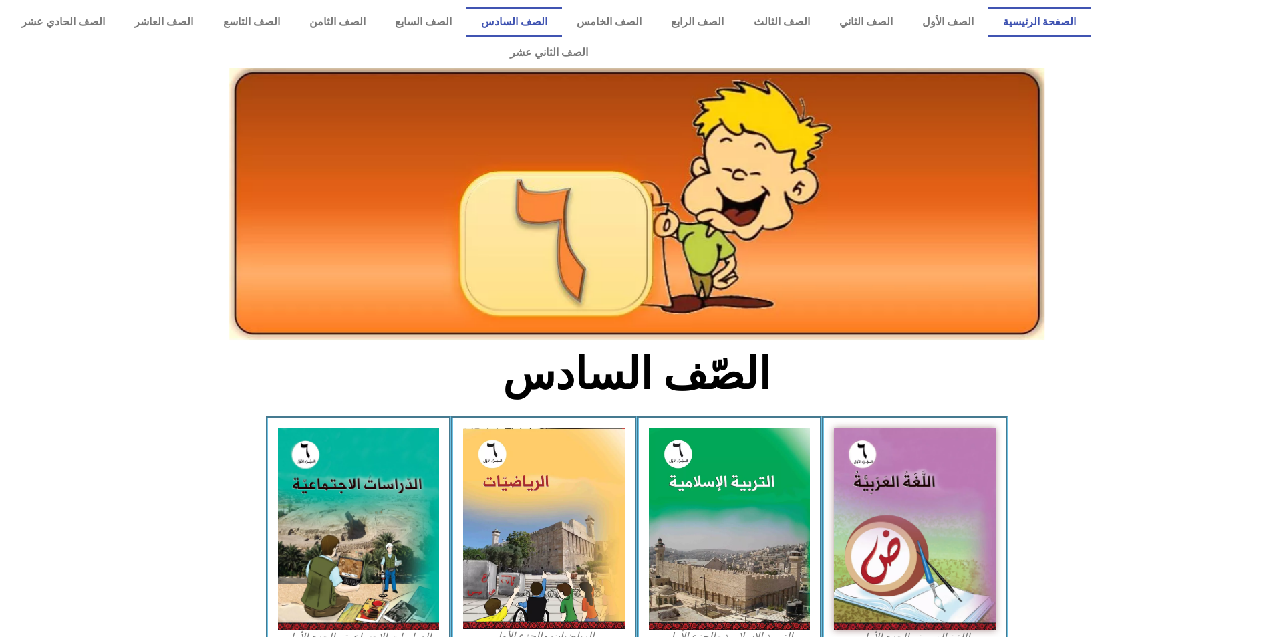
click at [1034, 12] on link "الصفحة الرئيسية" at bounding box center [1039, 22] width 102 height 31
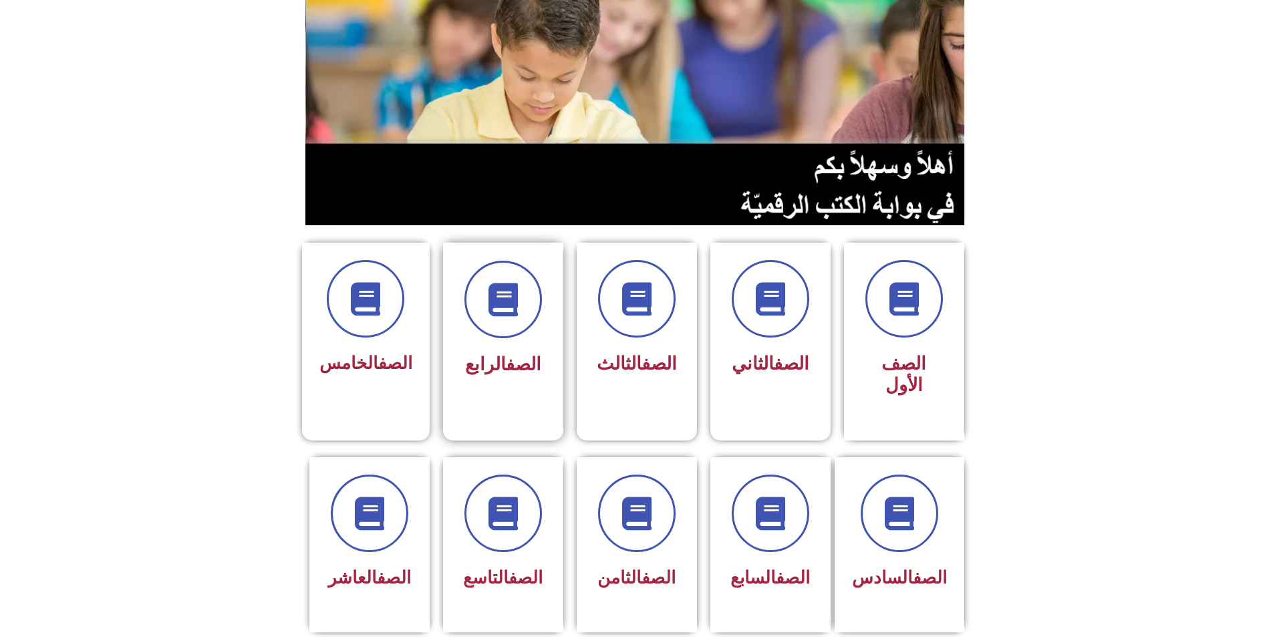
scroll to position [134, 0]
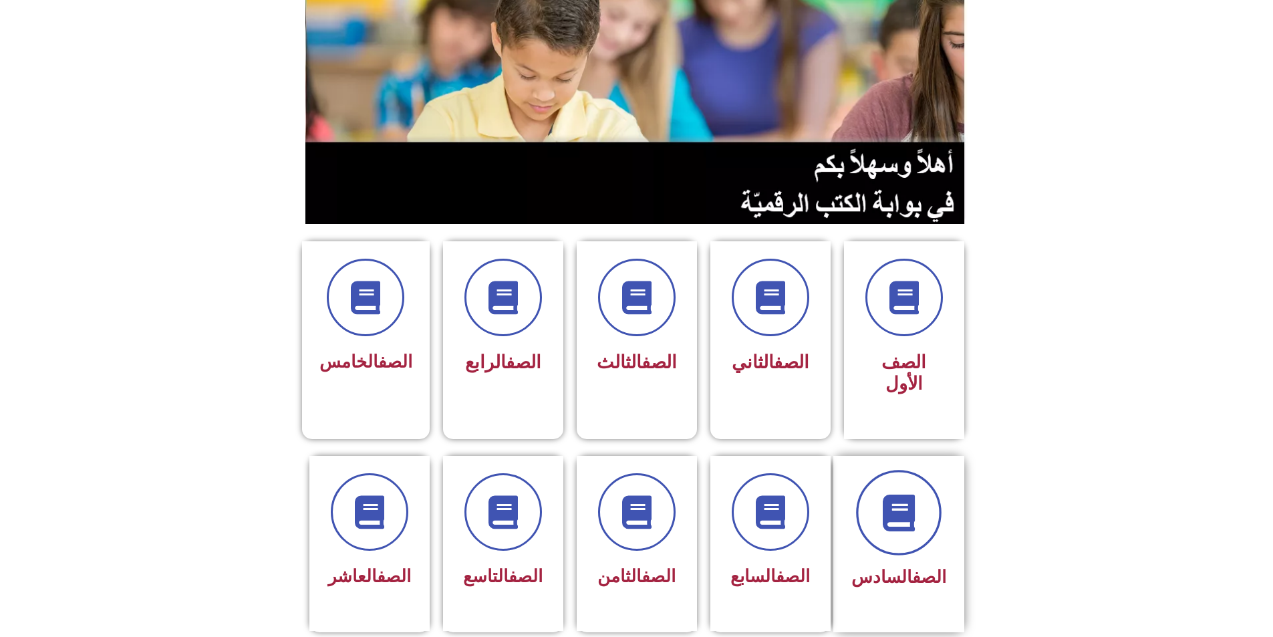
click at [906, 483] on span at bounding box center [899, 513] width 86 height 86
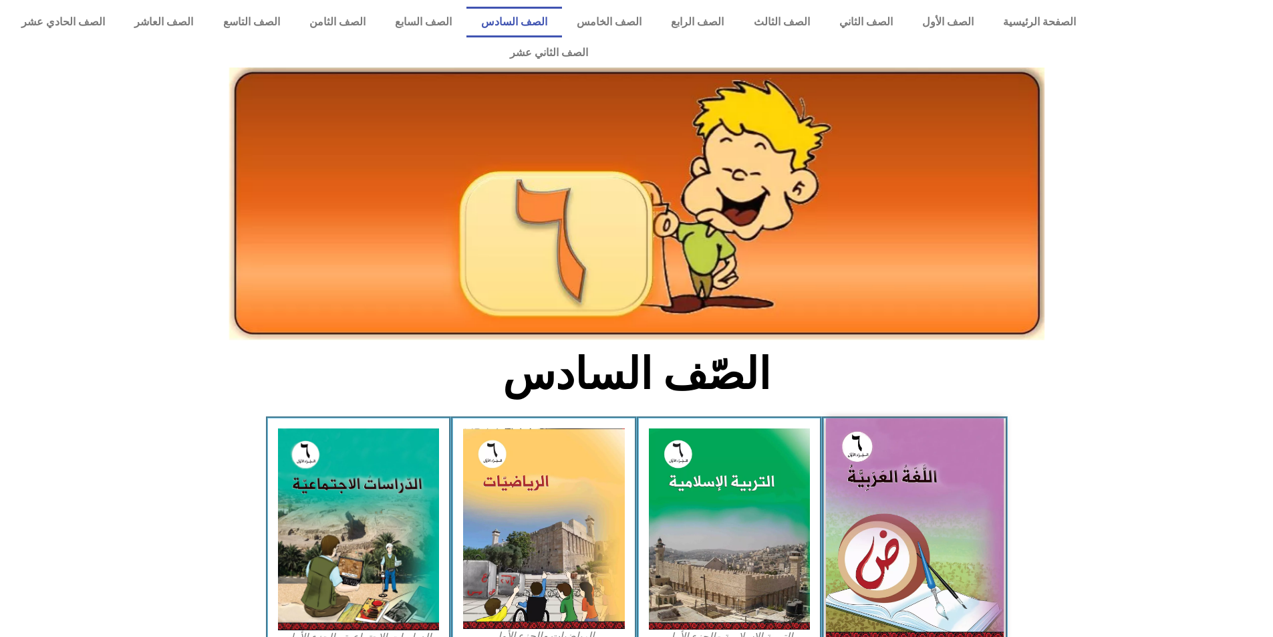
click at [867, 517] on img at bounding box center [915, 529] width 178 height 222
click at [860, 468] on img at bounding box center [915, 529] width 178 height 222
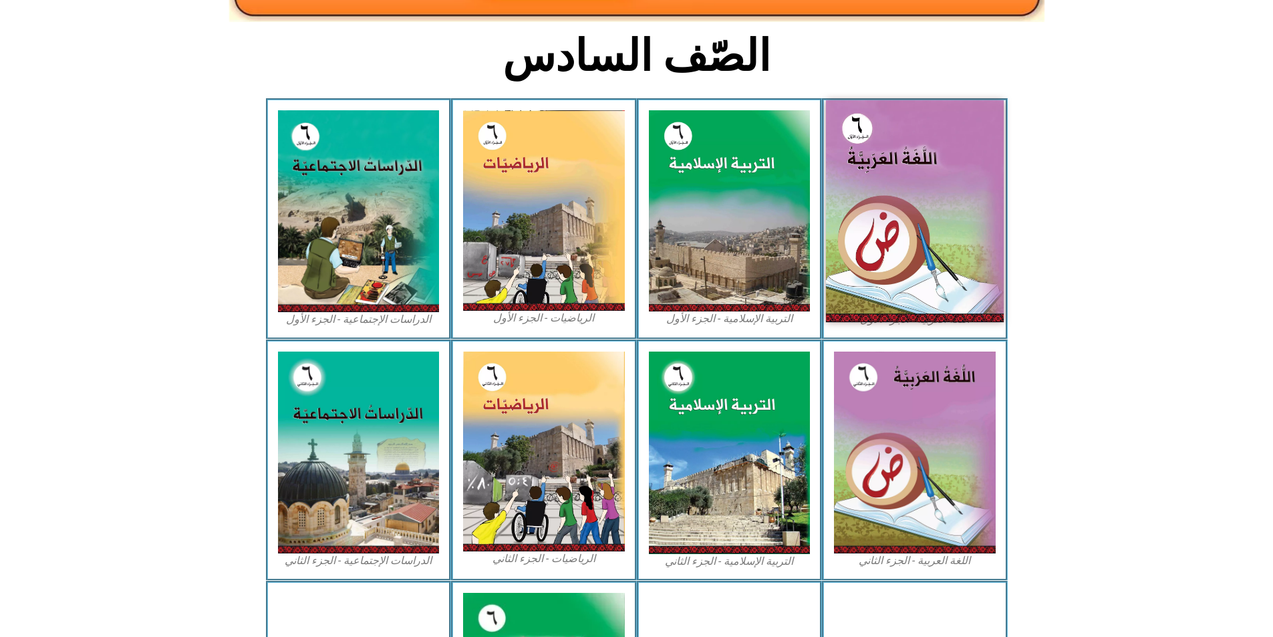
scroll to position [334, 0]
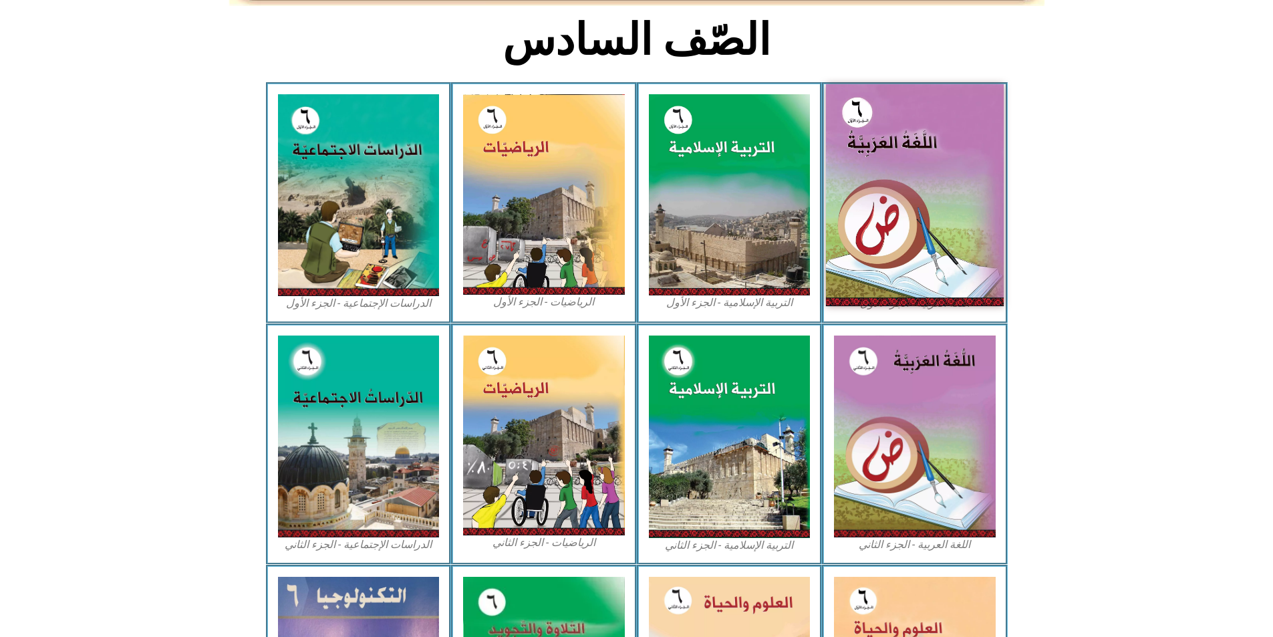
click at [916, 160] on img at bounding box center [915, 195] width 178 height 222
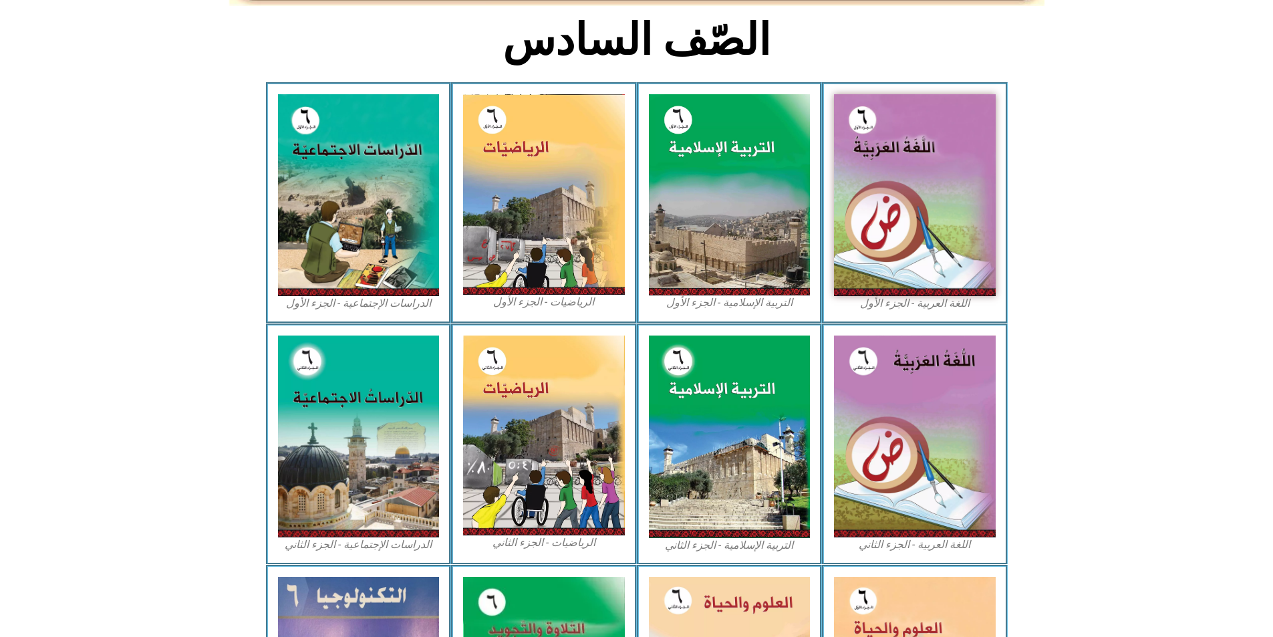
click at [818, 176] on div "التربية الإسلامية - الجزء الأول" at bounding box center [730, 202] width 186 height 241
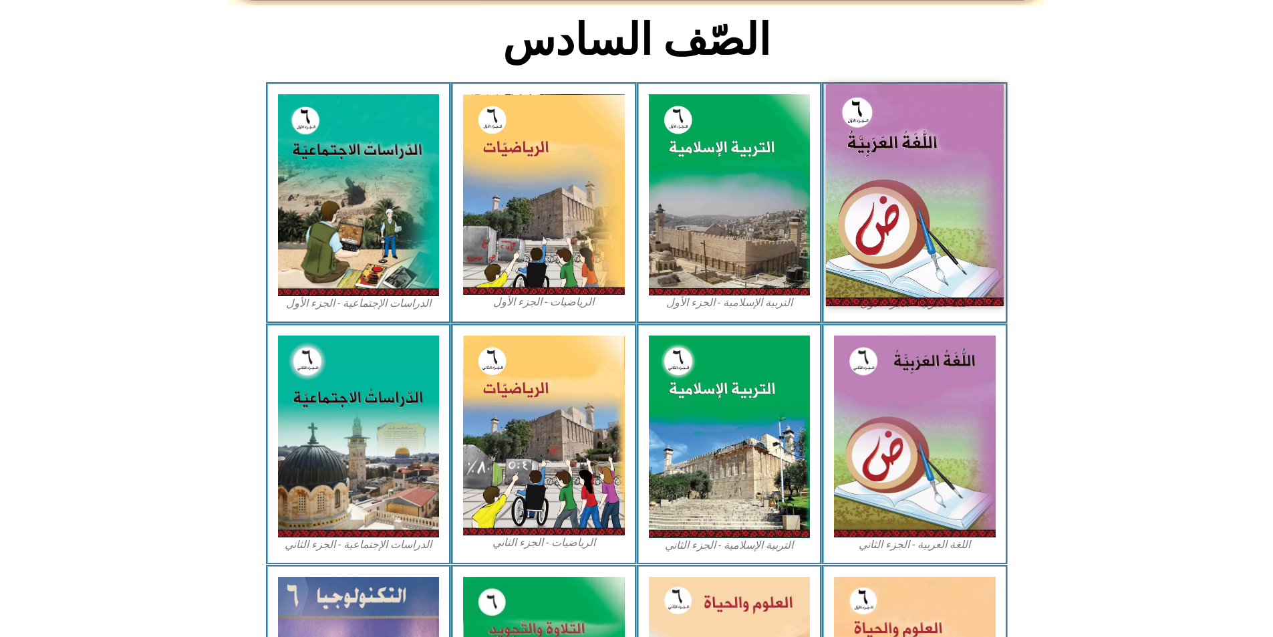
click at [851, 176] on img at bounding box center [915, 195] width 178 height 222
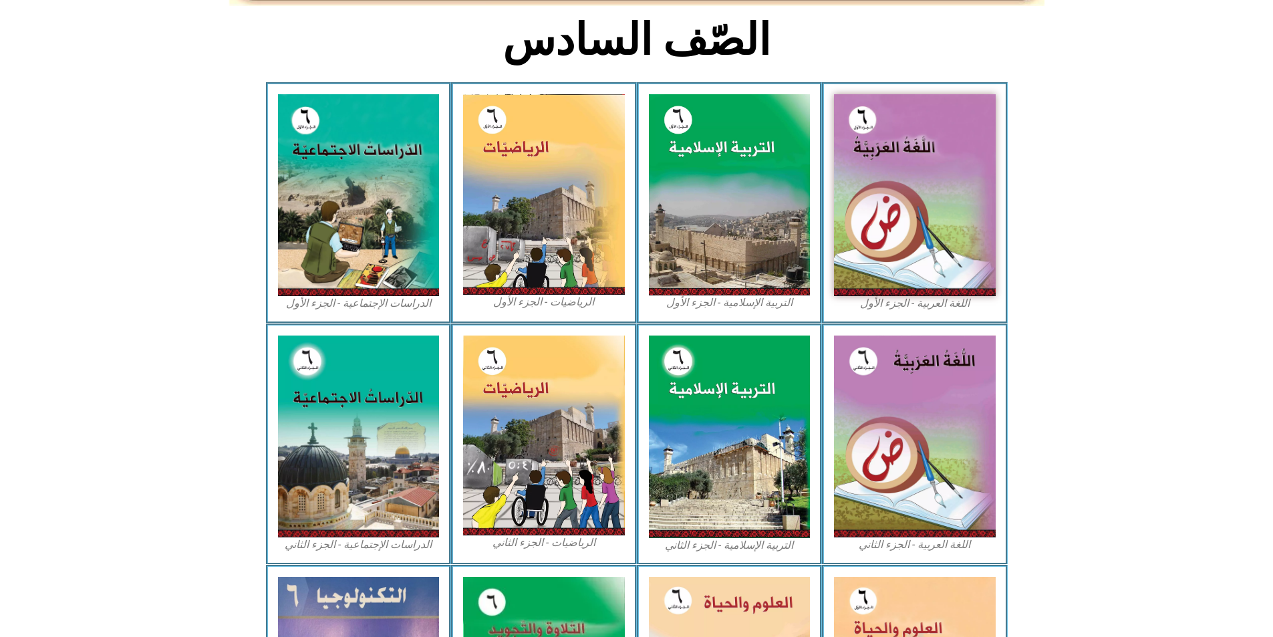
click at [939, 296] on figcaption "اللغة العربية - الجزء الأول​" at bounding box center [915, 303] width 162 height 15
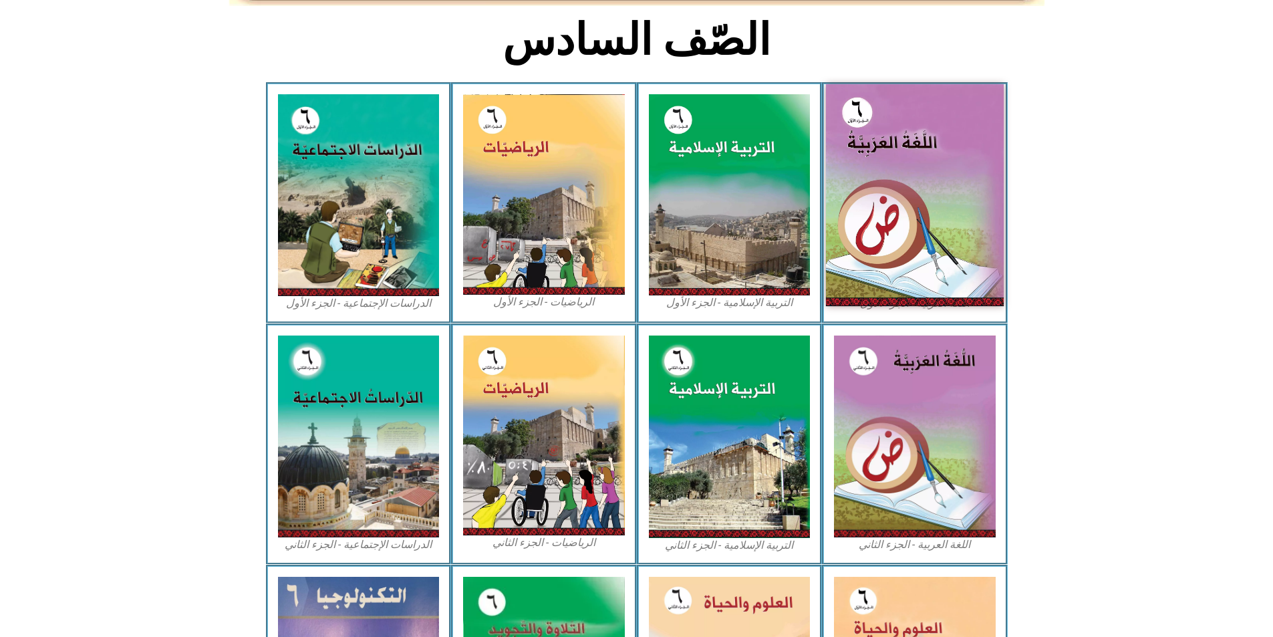
click at [939, 249] on img at bounding box center [915, 195] width 178 height 222
click at [957, 159] on img at bounding box center [915, 195] width 178 height 222
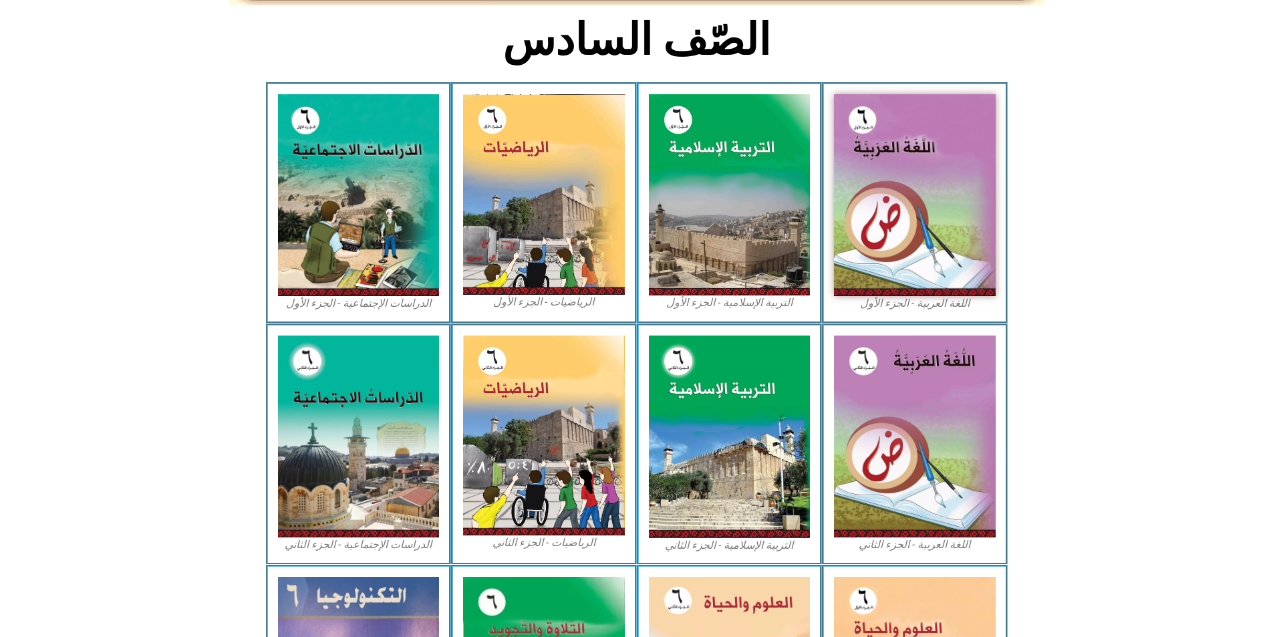
click at [1197, 279] on section "اللغة العربية - الجزء الأول​ التربية الإسلامية - الجزء الأول الرياضيات - الجزء …" at bounding box center [636, 202] width 1273 height 241
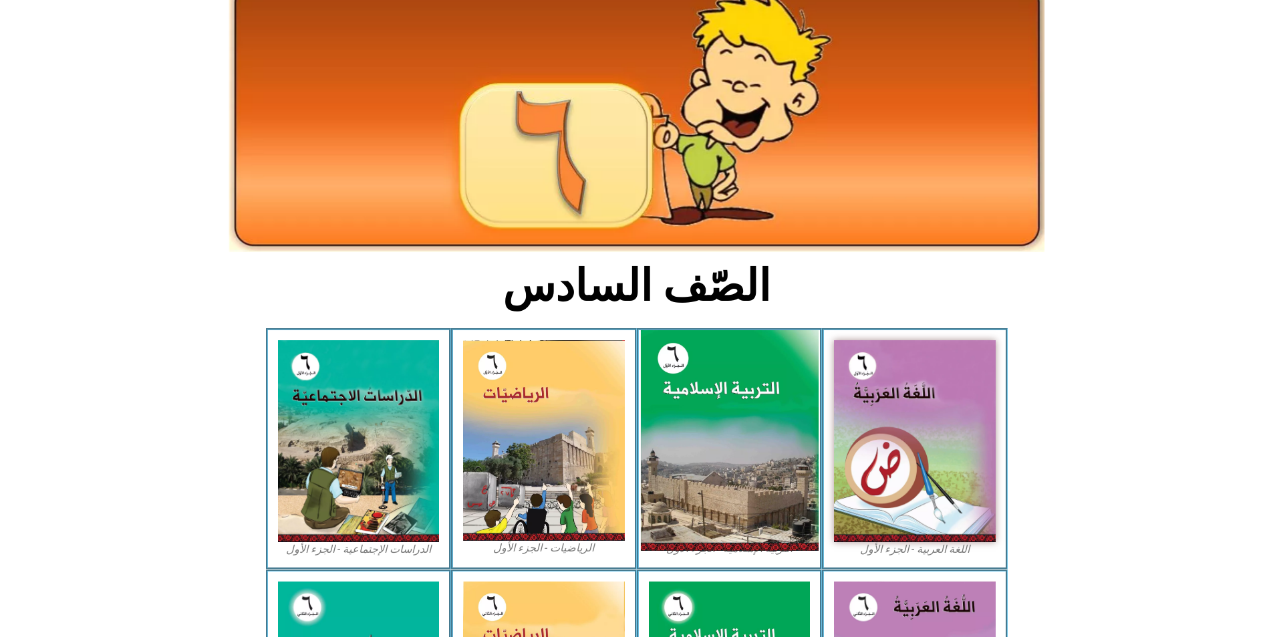
scroll to position [0, 0]
